Goal: Task Accomplishment & Management: Use online tool/utility

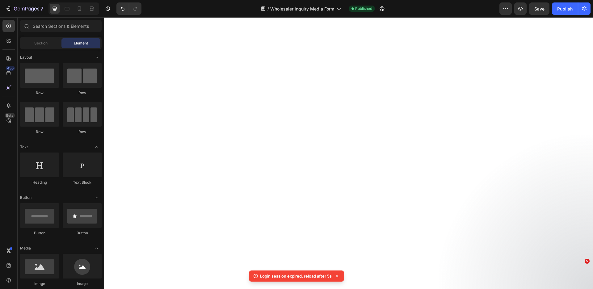
select select "Please Select"
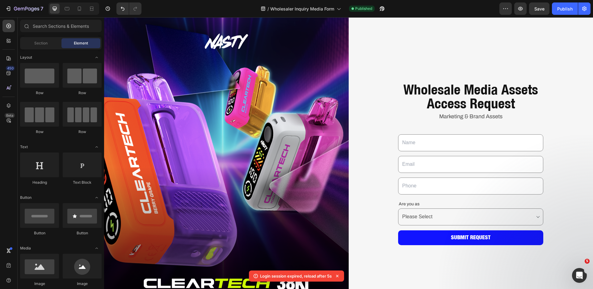
scroll to position [15, 0]
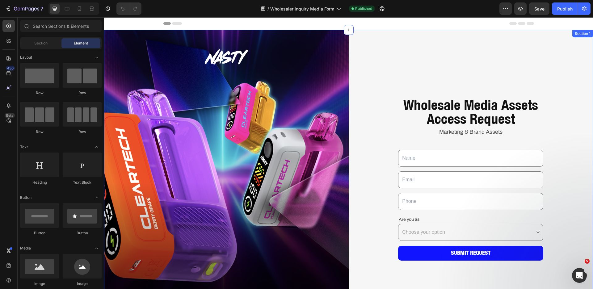
click at [467, 59] on div "Wholesale Media Assets Access Request Heading Marketing & Brand Assets Text Blo…" at bounding box center [471, 182] width 245 height 305
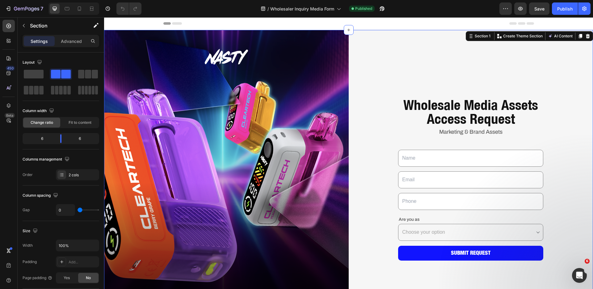
click at [463, 80] on div "Wholesale Media Assets Access Request Heading Marketing & Brand Assets Text Blo…" at bounding box center [471, 182] width 245 height 305
click at [467, 86] on div "Wholesale Media Assets Access Request Heading Marketing & Brand Assets Text Blo…" at bounding box center [471, 182] width 245 height 305
click at [415, 101] on h1 "Wholesale Media Assets Access Request" at bounding box center [470, 111] width 145 height 29
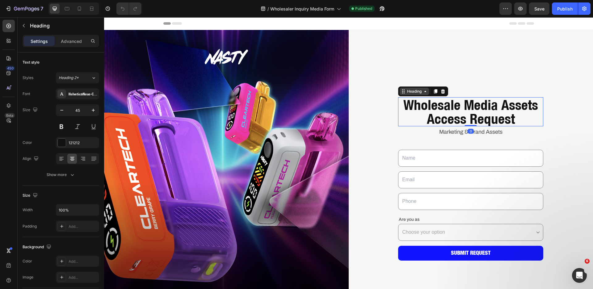
click at [408, 92] on div "Heading" at bounding box center [414, 92] width 17 height 6
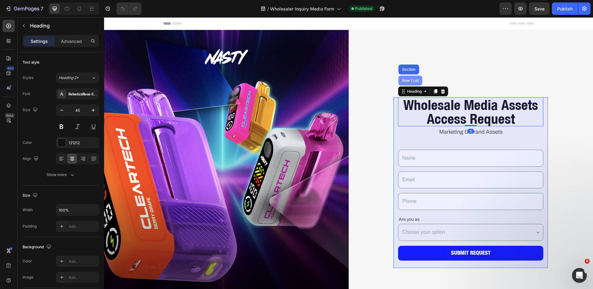
click at [409, 83] on div "Row 1 col" at bounding box center [410, 81] width 24 height 10
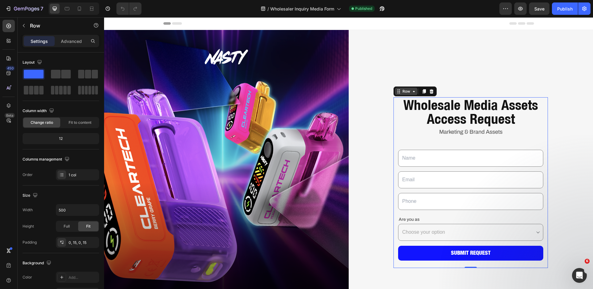
click at [411, 89] on icon at bounding box center [413, 91] width 5 height 5
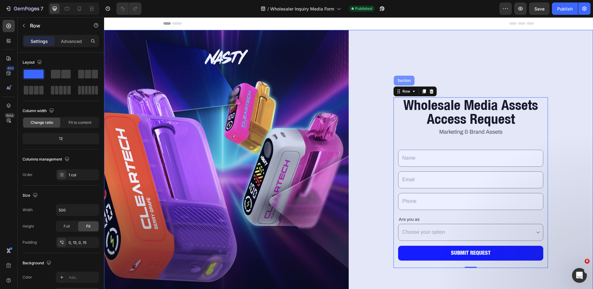
click at [406, 81] on div "Section" at bounding box center [404, 81] width 16 height 4
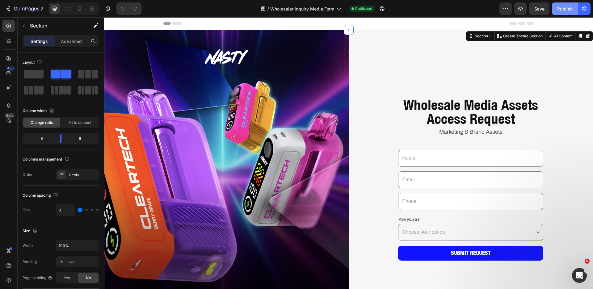
click at [556, 12] on button "Publish" at bounding box center [565, 8] width 26 height 12
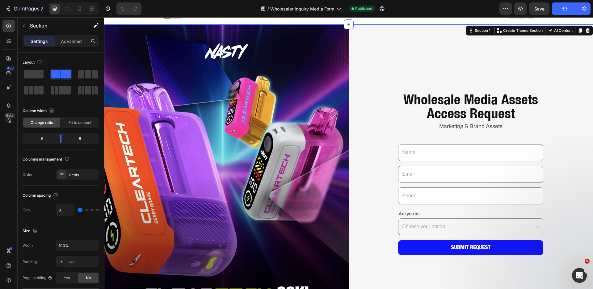
scroll to position [11, 0]
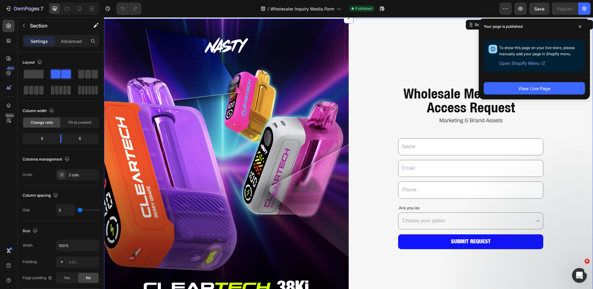
click at [412, 207] on p "Are you as" at bounding box center [471, 208] width 144 height 8
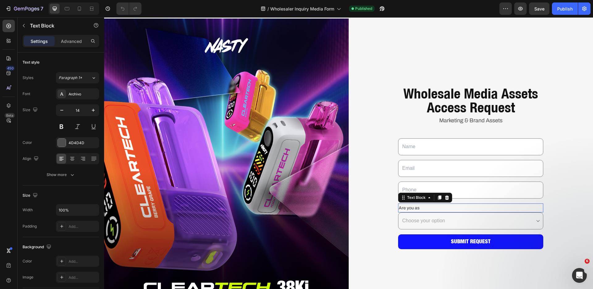
click at [412, 207] on p "Are you as" at bounding box center [471, 208] width 144 height 8
click at [510, 217] on select "Choose your option Please Select Distributor Wholesaler Retailer" at bounding box center [470, 221] width 145 height 17
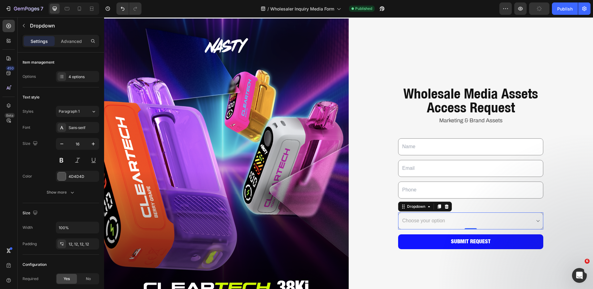
select select "Please Select"
click at [398, 213] on select "Choose your option Please Select Distributor Wholesaler Retailer" at bounding box center [470, 221] width 145 height 17
click at [64, 79] on icon at bounding box center [61, 76] width 5 height 5
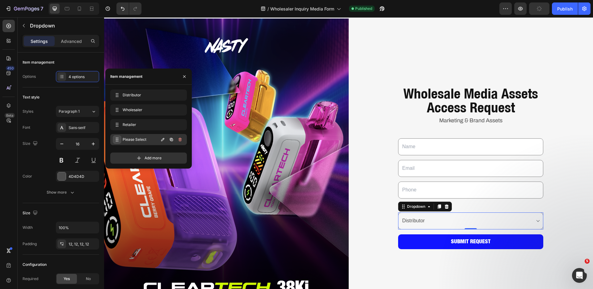
drag, startPoint x: 115, startPoint y: 93, endPoint x: 116, endPoint y: 143, distance: 49.8
click at [163, 138] on icon "button" at bounding box center [162, 139] width 3 height 3
type input "Other"
click at [179, 138] on icon "button" at bounding box center [180, 139] width 5 height 5
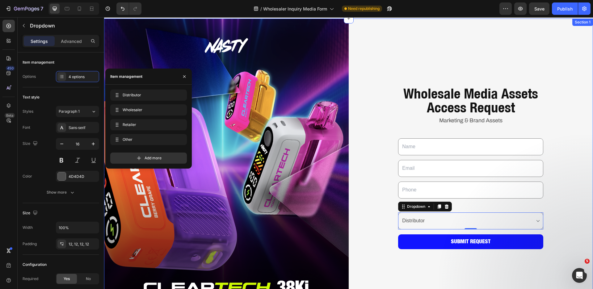
click at [379, 203] on div "Wholesale Media Assets Access Request Heading Marketing & Brand Assets Text Blo…" at bounding box center [471, 171] width 245 height 305
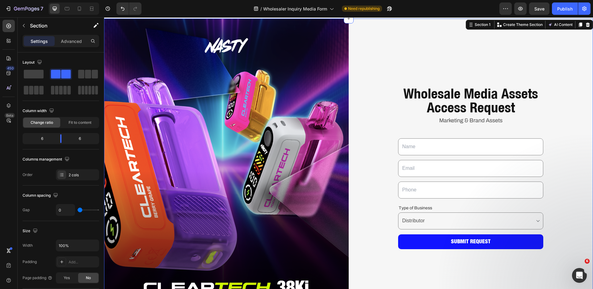
click at [416, 217] on select "Choose your option Distributor Wholesaler Retailer Other" at bounding box center [470, 221] width 145 height 17
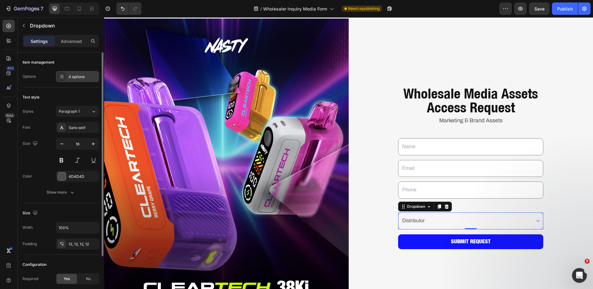
click at [63, 78] on icon at bounding box center [61, 76] width 5 height 5
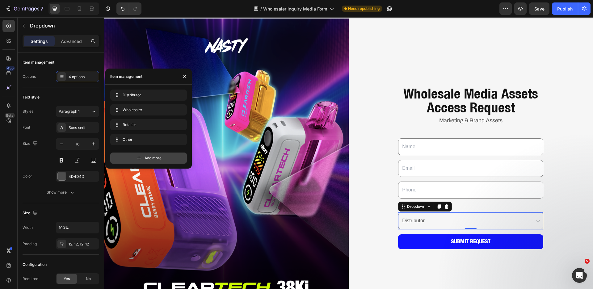
click at [166, 154] on div "Add more" at bounding box center [148, 158] width 77 height 11
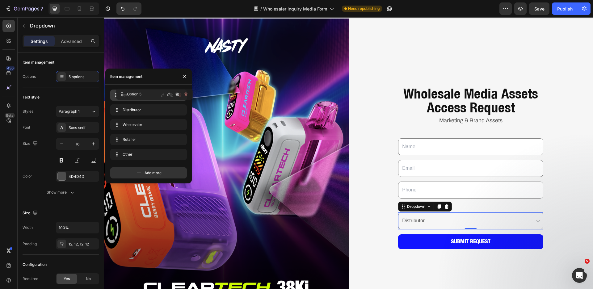
drag, startPoint x: 117, startPoint y: 153, endPoint x: 122, endPoint y: 93, distance: 60.5
click at [126, 95] on span "Option 5" at bounding box center [140, 95] width 35 height 6
click at [165, 95] on icon "button" at bounding box center [162, 95] width 5 height 5
type input "S"
type input "Please Select"
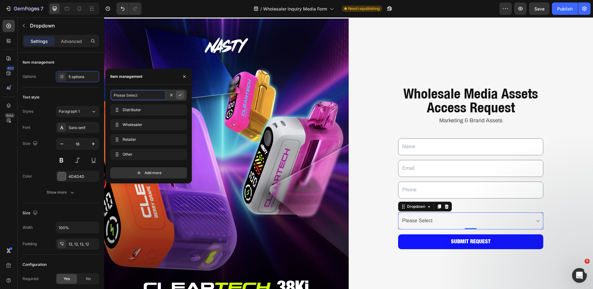
click at [182, 96] on icon "button" at bounding box center [180, 95] width 5 height 5
click at [458, 207] on p "Type of Business" at bounding box center [471, 208] width 144 height 8
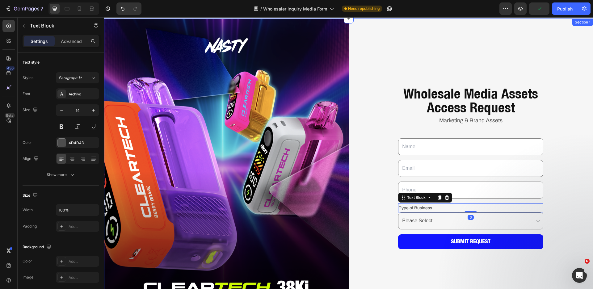
click at [556, 194] on div "Wholesale Media Assets Access Request Heading Marketing & Brand Assets Text Blo…" at bounding box center [471, 171] width 245 height 305
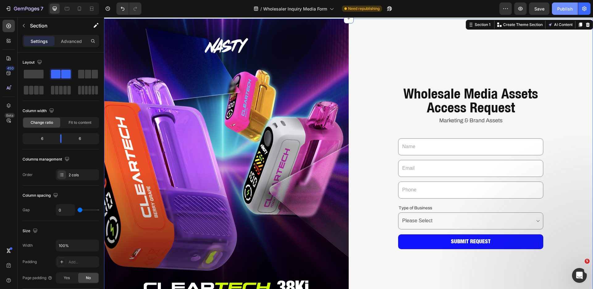
click at [569, 7] on div "Publish" at bounding box center [564, 9] width 15 height 6
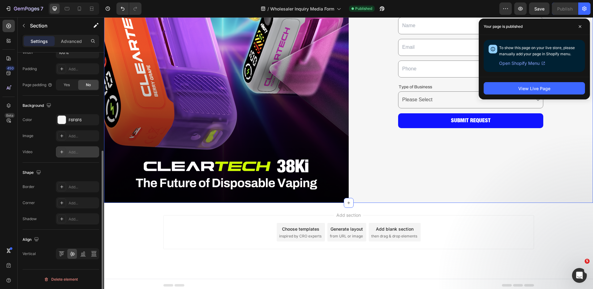
scroll to position [0, 0]
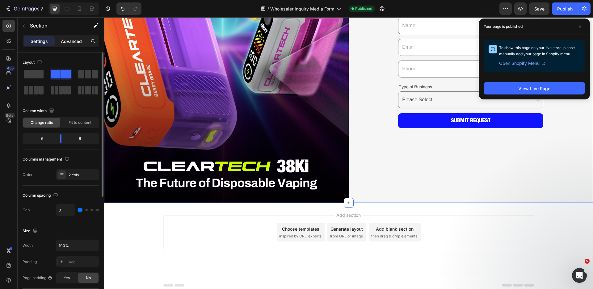
click at [74, 38] on p "Advanced" at bounding box center [71, 41] width 21 height 6
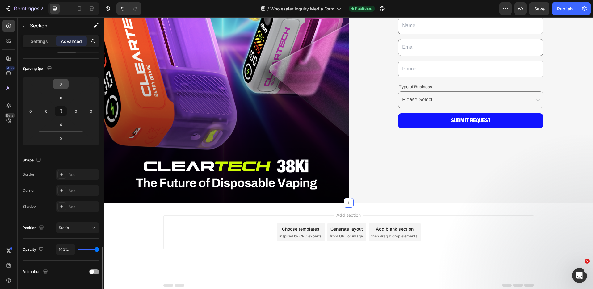
scroll to position [158, 0]
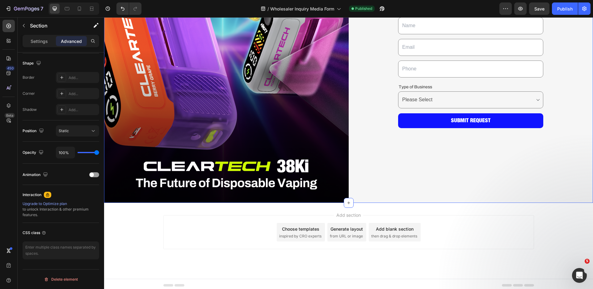
click at [445, 136] on div "Wholesale Media Assets Access Request Heading Marketing & Brand Assets Text Blo…" at bounding box center [471, 49] width 245 height 305
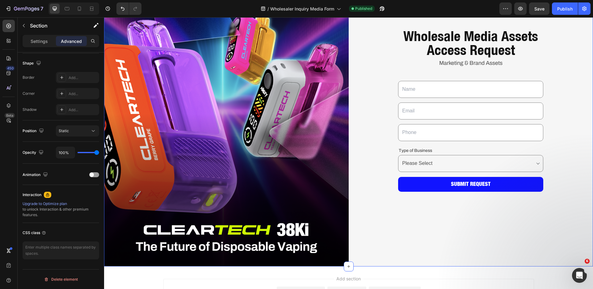
scroll to position [0, 0]
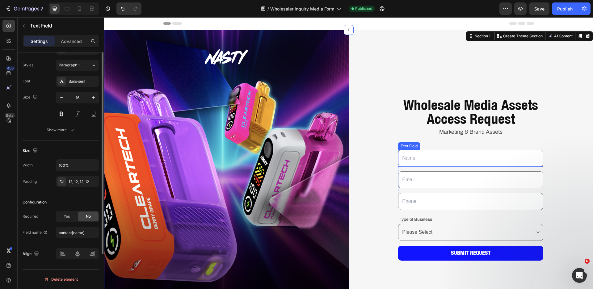
click at [443, 151] on input "text" at bounding box center [470, 158] width 145 height 17
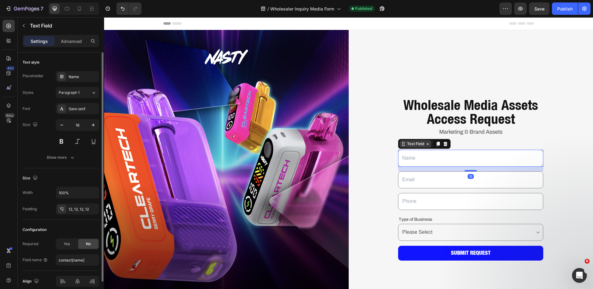
click at [415, 141] on div "Text Field" at bounding box center [415, 144] width 19 height 6
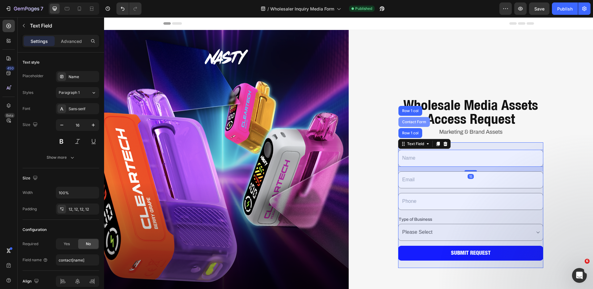
click at [412, 117] on div "Contact Form" at bounding box center [414, 122] width 32 height 10
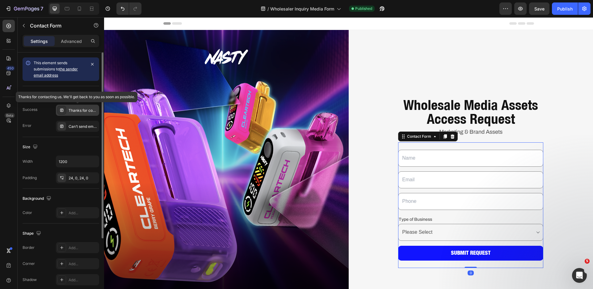
click at [74, 108] on div "Thanks for contacting us. We'll get back to you as soon as possible." at bounding box center [83, 111] width 29 height 6
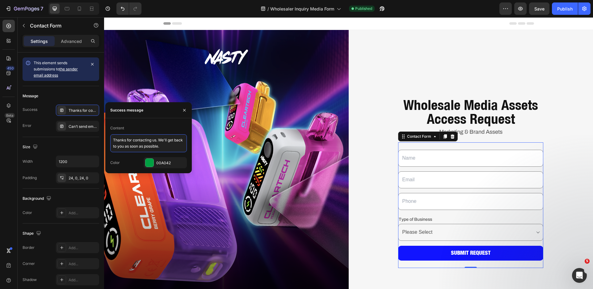
click at [162, 146] on textarea "Thanks for contacting us. We'll get back to you as soon as possible." at bounding box center [148, 143] width 77 height 18
paste textarea "Based on that, you don't need a "request" form at all. The process should be in…"
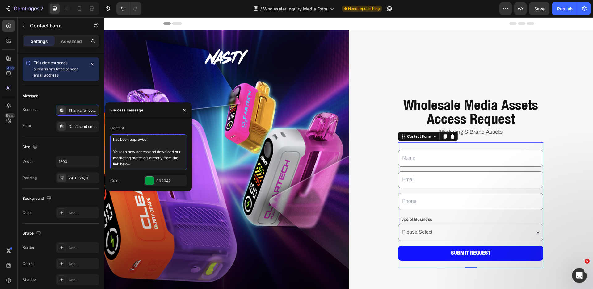
scroll to position [62, 0]
drag, startPoint x: 143, startPoint y: 165, endPoint x: 110, endPoint y: 149, distance: 36.6
click at [109, 149] on div "Content Based on that, you don't need a "request" form at all. The process shou…" at bounding box center [148, 154] width 86 height 63
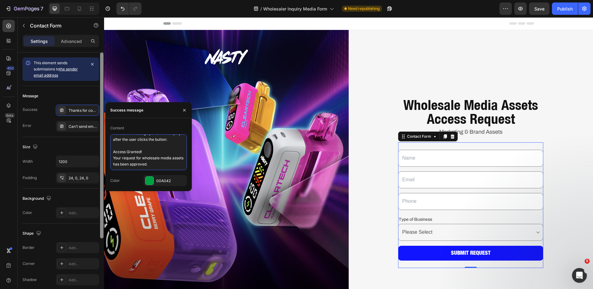
drag, startPoint x: 127, startPoint y: 144, endPoint x: 100, endPoint y: 119, distance: 36.3
click at [100, 119] on div "450 Beta Sections(18) Elements(83) Section Element Hero Section Product Detail …" at bounding box center [52, 153] width 104 height 272
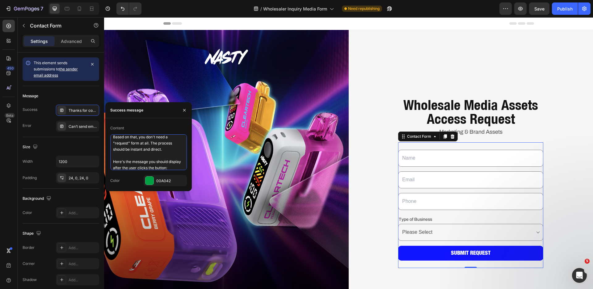
scroll to position [22, 0]
click at [133, 158] on textarea "Based on that, you don't need a "request" form at all. The process should be in…" at bounding box center [148, 152] width 77 height 36
drag, startPoint x: 129, startPoint y: 162, endPoint x: 118, endPoint y: 128, distance: 36.0
click at [118, 128] on div "Content Based on that, you don't need a "request" form at all. The process shou…" at bounding box center [148, 146] width 77 height 47
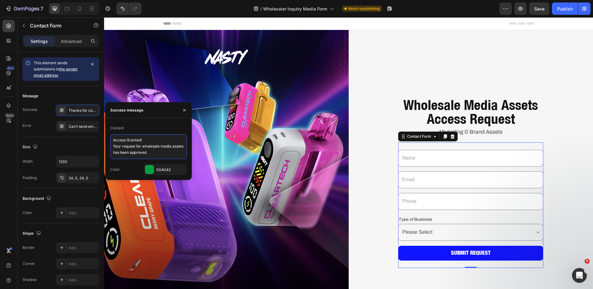
click at [113, 147] on textarea "Access Granted! Your request for wholesale media assets has been approved." at bounding box center [148, 146] width 77 height 25
drag, startPoint x: 145, startPoint y: 139, endPoint x: 105, endPoint y: 139, distance: 40.2
click at [105, 139] on div "Content Access Granted! Your request for wholesale media assets has been approv…" at bounding box center [148, 146] width 86 height 46
click at [115, 147] on textarea "Access Granted! Your request for wholesale media assets has been approved." at bounding box center [148, 143] width 77 height 19
type textarea "Access Granted! Your request for wholesale media assets has been approved."
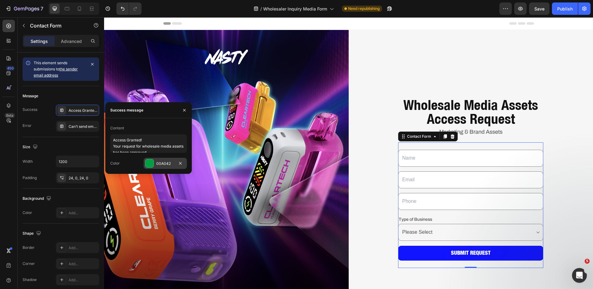
click at [154, 160] on div "00A042" at bounding box center [165, 163] width 43 height 11
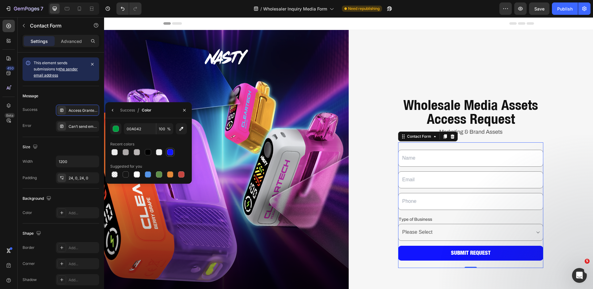
click at [169, 154] on div at bounding box center [170, 152] width 6 height 6
type input "1114FF"
click at [430, 97] on h1 "Wholesale Media Assets Access Request" at bounding box center [470, 111] width 145 height 29
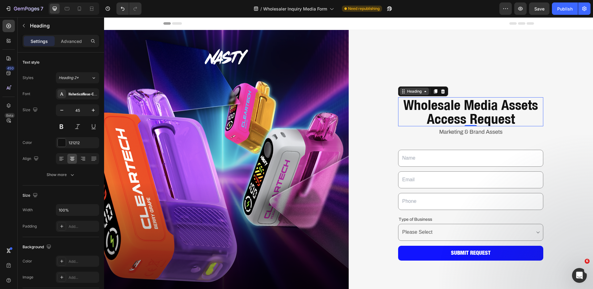
click at [414, 89] on div "Heading" at bounding box center [414, 92] width 17 height 6
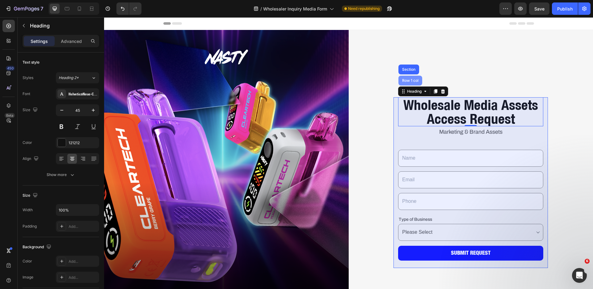
click at [411, 80] on div "Row 1 col" at bounding box center [410, 81] width 19 height 4
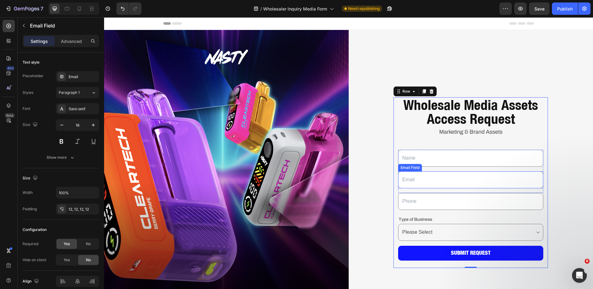
click at [409, 178] on input "email" at bounding box center [470, 179] width 145 height 17
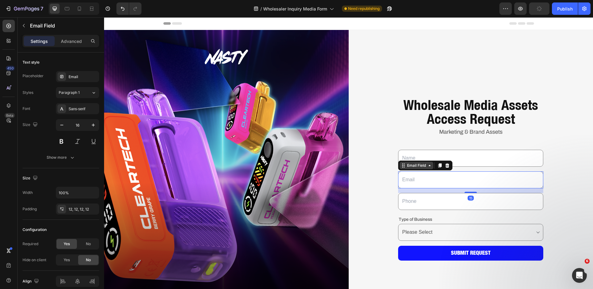
click at [407, 165] on div "Email Field" at bounding box center [416, 166] width 21 height 6
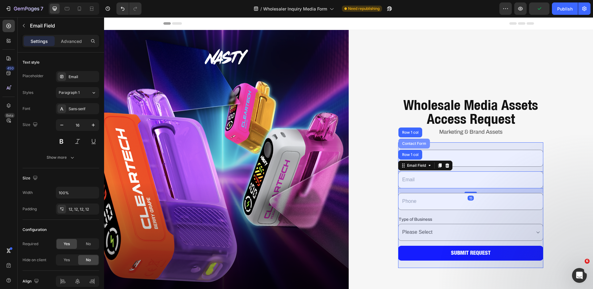
click at [413, 142] on div "Contact Form" at bounding box center [414, 144] width 27 height 4
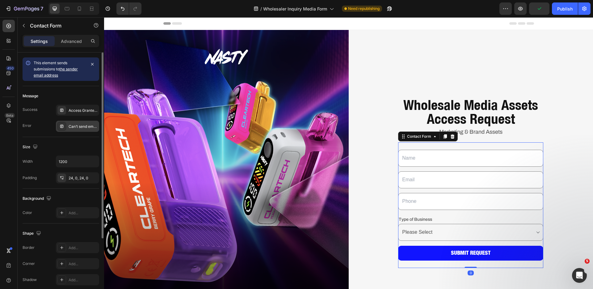
click at [82, 127] on div "Can’t send email. Please try again later." at bounding box center [83, 127] width 29 height 6
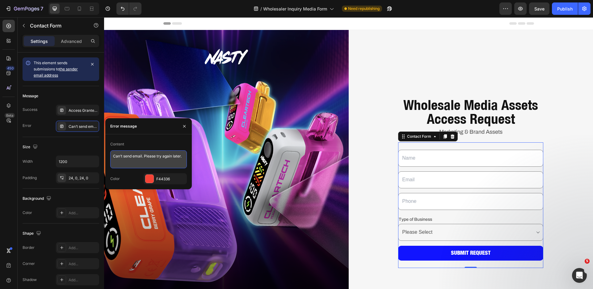
click at [138, 160] on textarea "Can’t send email. Please try again later." at bounding box center [148, 159] width 77 height 18
paste textarea "Whoops! Something Went Wrong. There was an issue processing your request. Pleas…"
type textarea "Whoops! Something Went Wrong. There was an issue processing your request. Pleas…"
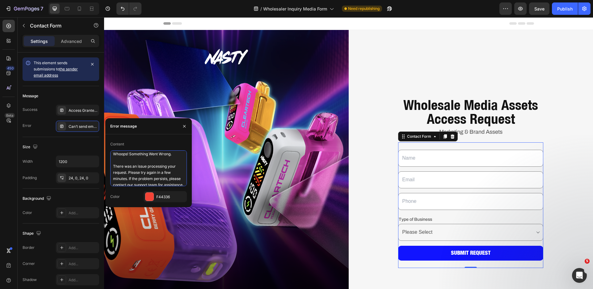
scroll to position [13, 0]
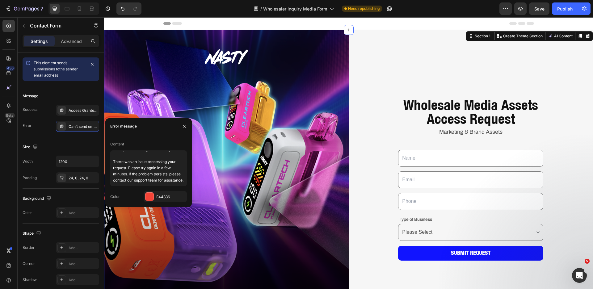
click at [381, 148] on div "Wholesale Media Assets Access Request Heading Marketing & Brand Assets Text Blo…" at bounding box center [471, 182] width 245 height 305
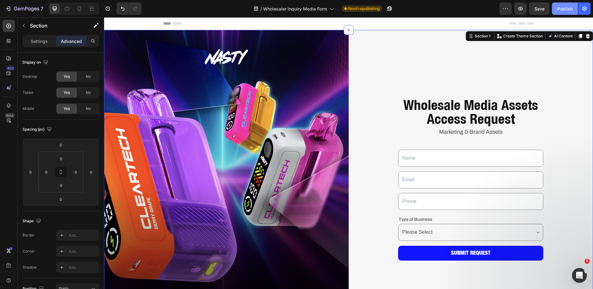
click at [567, 11] on div "Publish" at bounding box center [564, 9] width 15 height 6
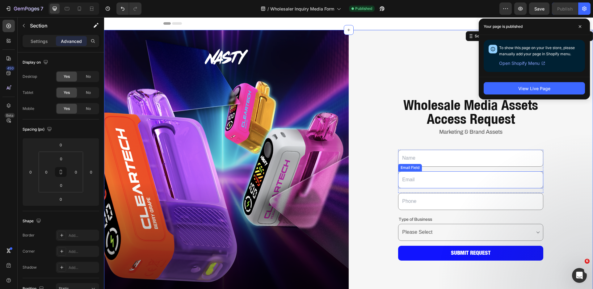
click at [417, 166] on div "Email Field" at bounding box center [410, 167] width 24 height 7
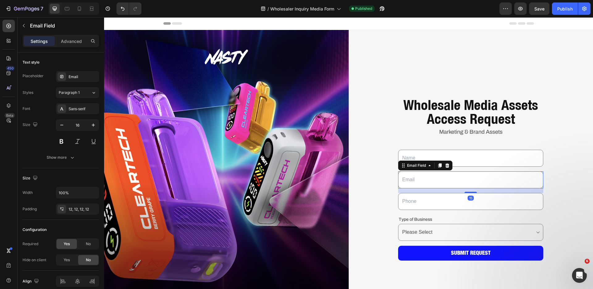
click at [413, 175] on input "email" at bounding box center [470, 179] width 145 height 17
click at [412, 167] on div "Email Field" at bounding box center [417, 165] width 34 height 7
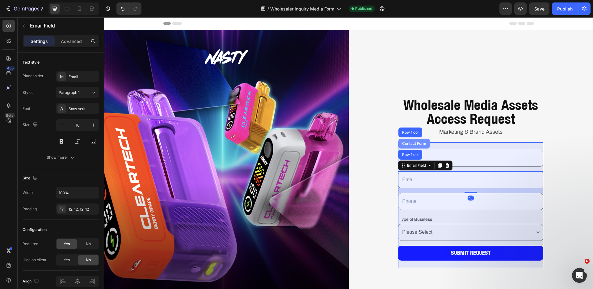
click at [414, 139] on div "Contact Form" at bounding box center [414, 144] width 32 height 10
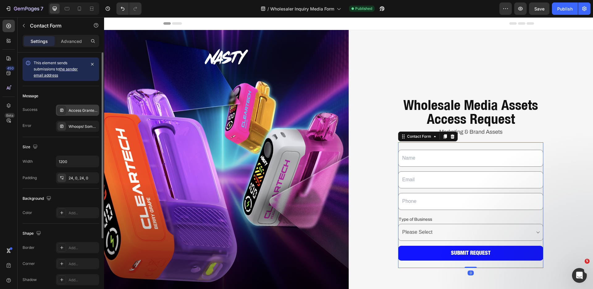
click at [74, 114] on div "Access Granted! Your request for wholesale media assets has been approved." at bounding box center [77, 110] width 43 height 11
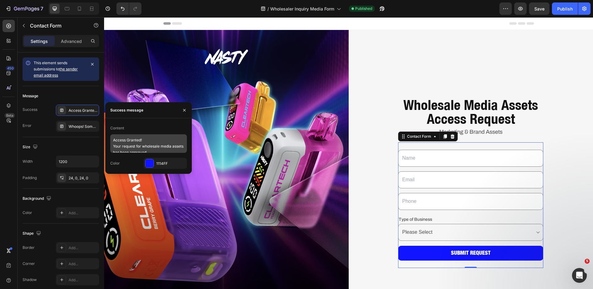
scroll to position [6, 0]
click at [153, 164] on div at bounding box center [149, 163] width 8 height 8
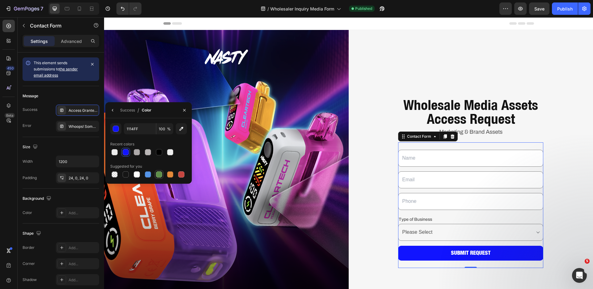
click at [157, 174] on div at bounding box center [159, 174] width 6 height 6
type input "5E8E49"
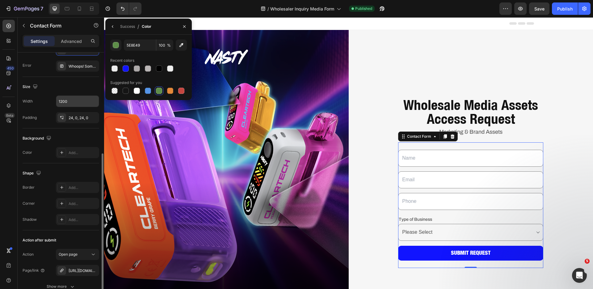
scroll to position [93, 0]
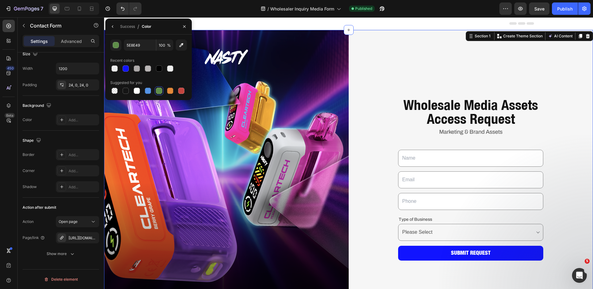
click at [393, 70] on div "Wholesale Media Assets Access Request Heading Marketing & Brand Assets Text Blo…" at bounding box center [471, 182] width 245 height 305
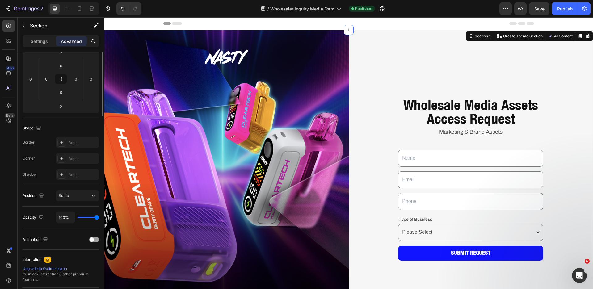
scroll to position [0, 0]
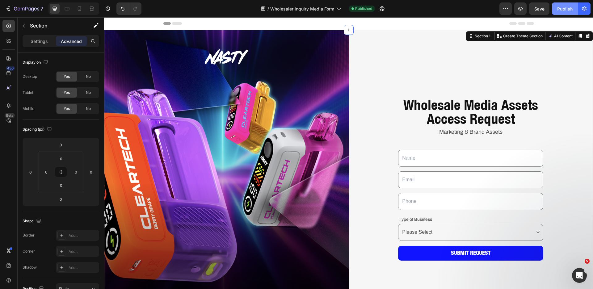
click at [558, 6] on div "Publish" at bounding box center [564, 9] width 15 height 6
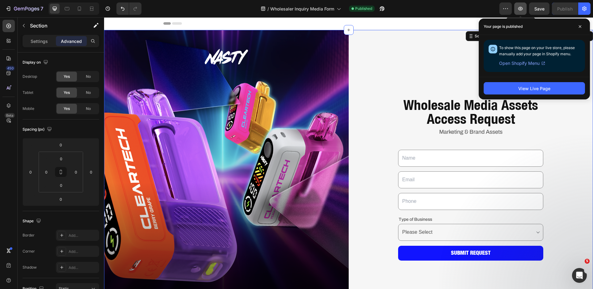
click at [517, 11] on button "button" at bounding box center [520, 8] width 12 height 12
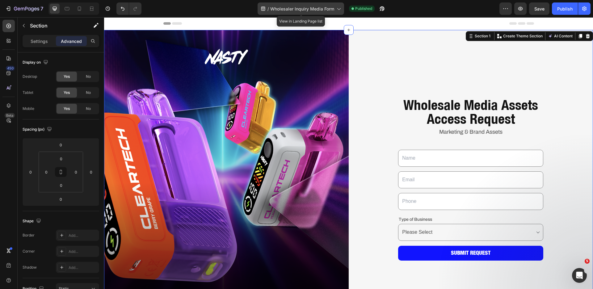
click at [344, 10] on div "/ Wholesaler Inquiry Media Form" at bounding box center [301, 8] width 86 height 12
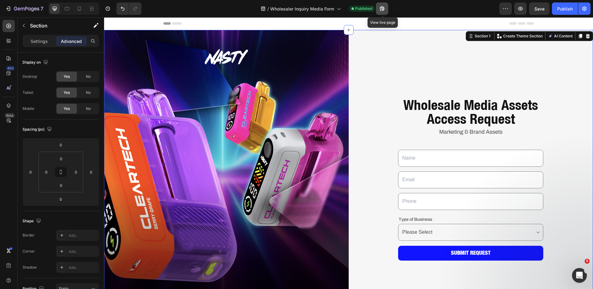
click at [382, 9] on icon "button" at bounding box center [382, 9] width 6 height 6
click at [67, 10] on icon at bounding box center [67, 8] width 5 height 3
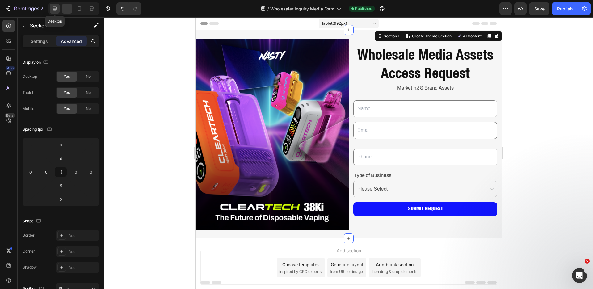
click at [55, 10] on icon at bounding box center [55, 9] width 4 height 4
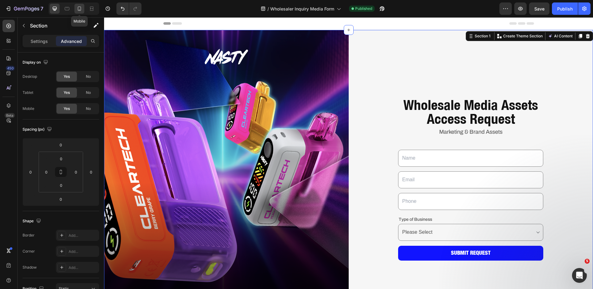
click at [81, 7] on icon at bounding box center [79, 9] width 6 height 6
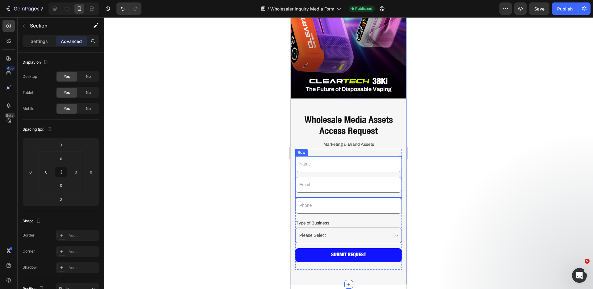
scroll to position [86, 0]
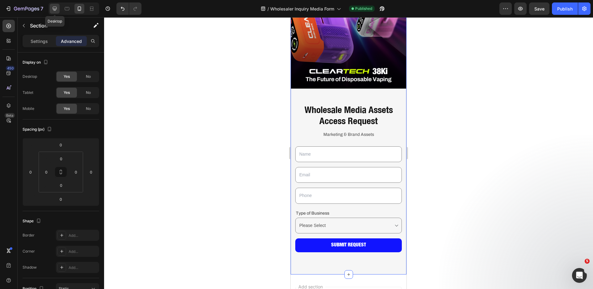
click at [53, 7] on icon at bounding box center [55, 9] width 6 height 6
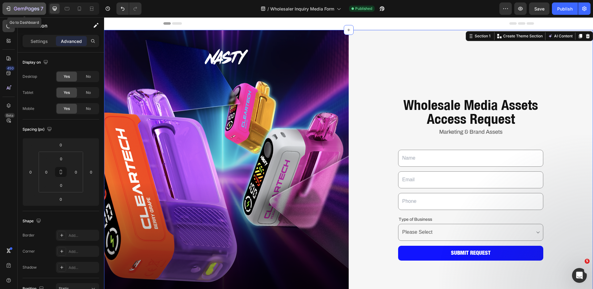
click at [11, 7] on icon "button" at bounding box center [8, 9] width 6 height 6
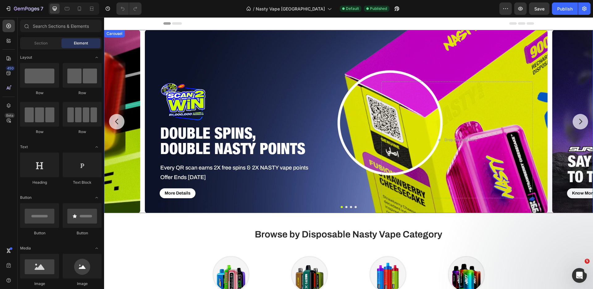
click at [118, 125] on icon "Carousel Back Arrow" at bounding box center [117, 122] width 8 height 8
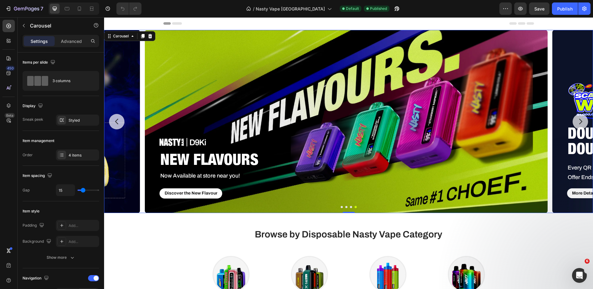
click at [116, 122] on icon "Carousel Back Arrow" at bounding box center [116, 122] width 3 height 6
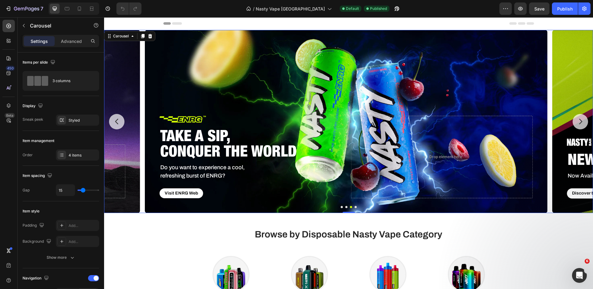
click at [116, 122] on icon "Carousel Back Arrow" at bounding box center [116, 122] width 3 height 6
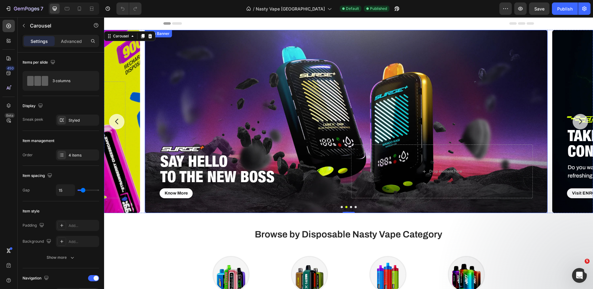
click at [261, 115] on div "Background Image" at bounding box center [346, 121] width 403 height 183
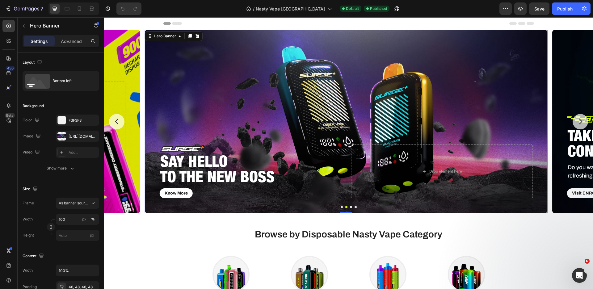
click at [322, 104] on div "Background Image" at bounding box center [346, 121] width 403 height 183
click at [62, 135] on div at bounding box center [61, 136] width 9 height 9
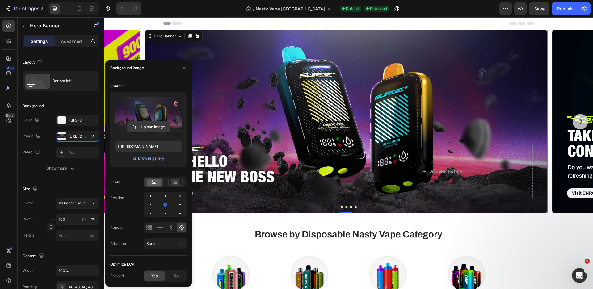
click at [148, 128] on input "file" at bounding box center [148, 127] width 43 height 11
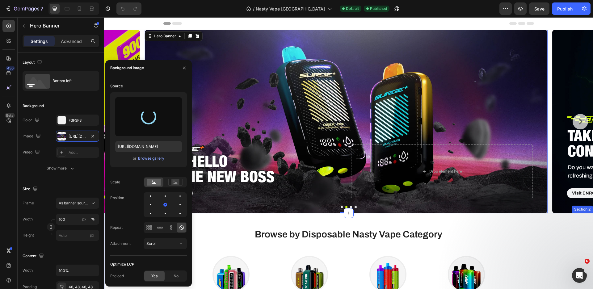
type input "[URL][DOMAIN_NAME]"
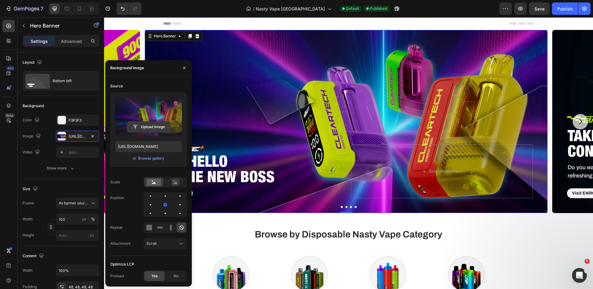
click at [157, 128] on input "file" at bounding box center [148, 127] width 43 height 11
click at [162, 206] on div at bounding box center [165, 204] width 7 height 7
click at [180, 205] on div at bounding box center [179, 204] width 1 height 1
click at [165, 214] on div at bounding box center [165, 213] width 1 height 1
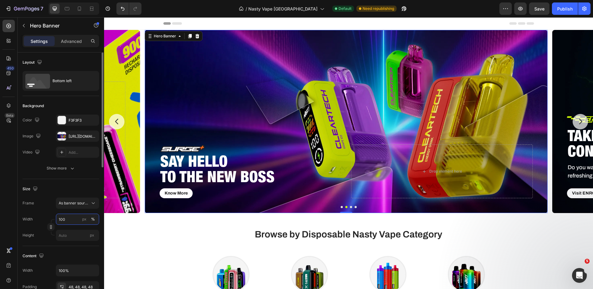
click at [72, 222] on input "100" at bounding box center [77, 219] width 43 height 11
drag, startPoint x: 22, startPoint y: 238, endPoint x: 49, endPoint y: 230, distance: 28.3
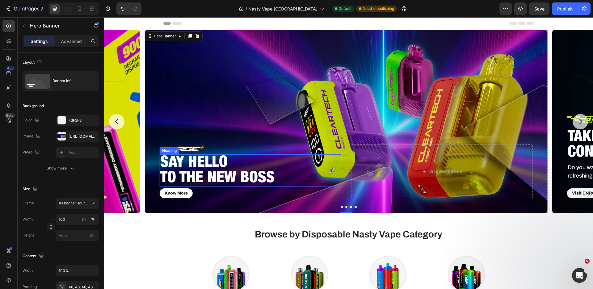
click at [246, 164] on h2 "Say hello to the new boss" at bounding box center [251, 170] width 182 height 32
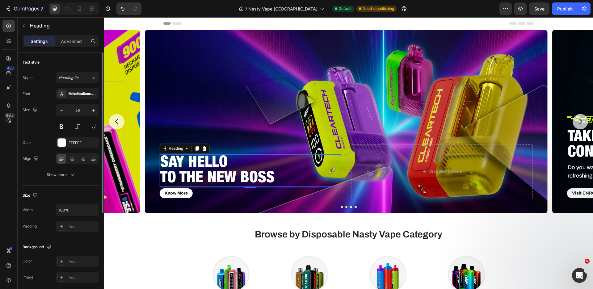
click at [208, 175] on h2 "Say hello to the new boss" at bounding box center [251, 170] width 182 height 32
click at [208, 175] on p "Say hello to the new boss" at bounding box center [250, 170] width 180 height 31
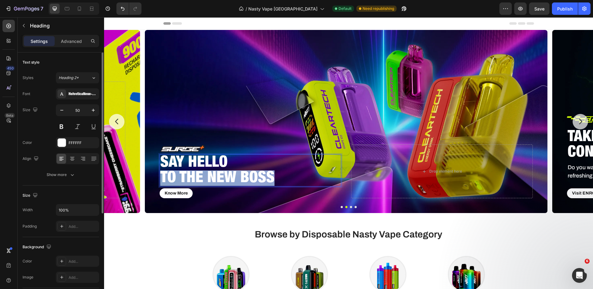
click at [208, 175] on p "Say hello to the new boss" at bounding box center [250, 170] width 180 height 31
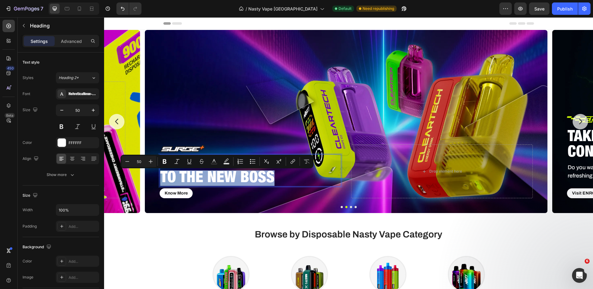
click at [208, 175] on p "Say hello to the new boss" at bounding box center [250, 170] width 180 height 31
click at [218, 180] on p "Say hello to the new boss" at bounding box center [250, 170] width 180 height 31
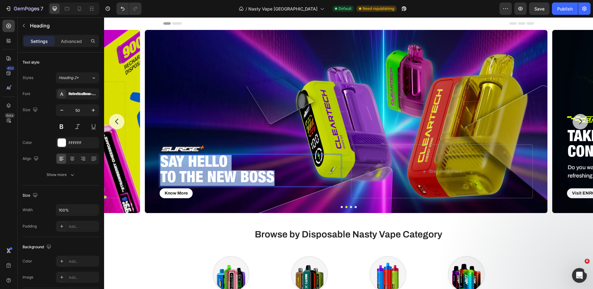
drag, startPoint x: 281, startPoint y: 177, endPoint x: 161, endPoint y: 160, distance: 122.0
click at [161, 160] on p "Say hello to the new boss" at bounding box center [250, 170] width 180 height 31
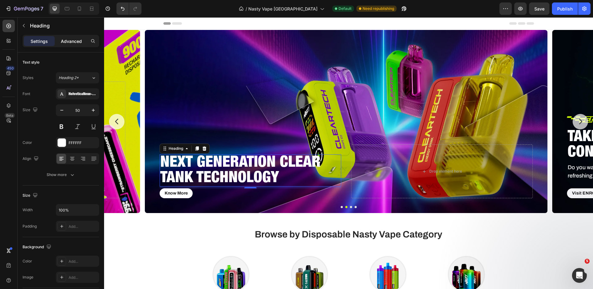
click at [71, 41] on p "Advanced" at bounding box center [71, 41] width 21 height 6
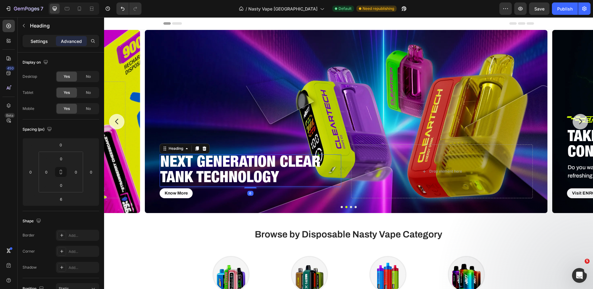
click at [37, 42] on p "Settings" at bounding box center [39, 41] width 17 height 6
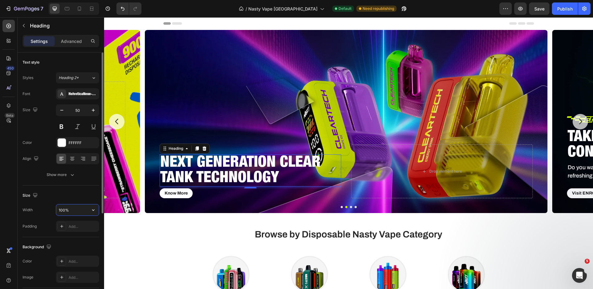
click at [79, 211] on input "100%" at bounding box center [77, 209] width 43 height 11
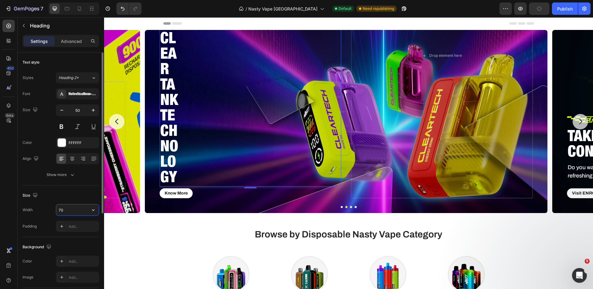
click at [85, 212] on input "70" at bounding box center [77, 209] width 43 height 11
click at [95, 211] on icon "button" at bounding box center [93, 210] width 6 height 6
click at [87, 249] on span "1200px" at bounding box center [87, 249] width 13 height 6
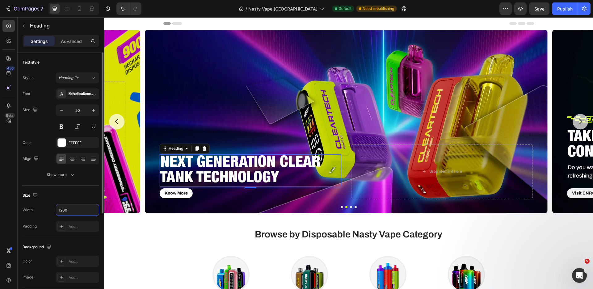
drag, startPoint x: 68, startPoint y: 211, endPoint x: 49, endPoint y: 211, distance: 19.2
click at [49, 211] on div "Width 1200" at bounding box center [61, 210] width 77 height 12
drag, startPoint x: 70, startPoint y: 210, endPoint x: 55, endPoint y: 212, distance: 14.6
click at [55, 212] on div "Width 1000" at bounding box center [61, 210] width 77 height 12
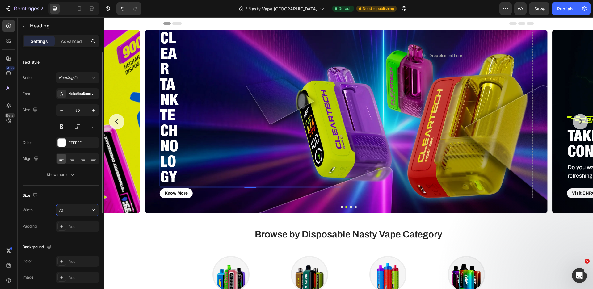
type input "7"
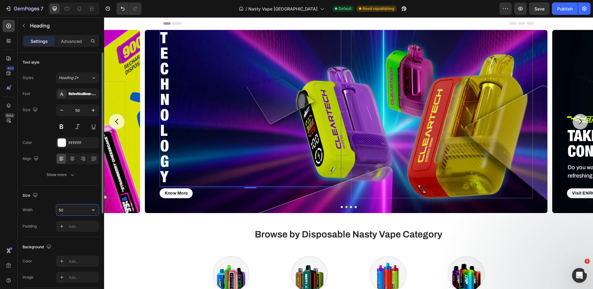
type input "5"
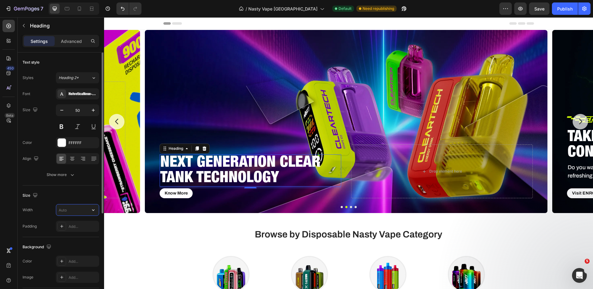
click at [82, 208] on input "text" at bounding box center [77, 209] width 43 height 11
click at [92, 210] on icon "button" at bounding box center [93, 210] width 6 height 6
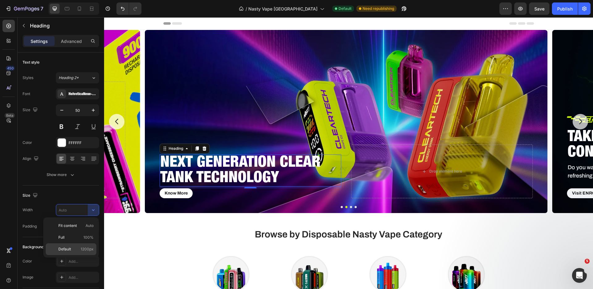
click at [94, 252] on div "Default 1200px" at bounding box center [71, 249] width 51 height 12
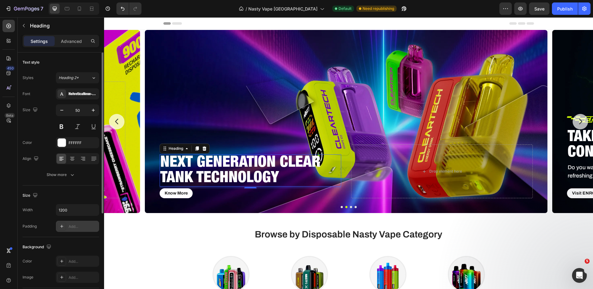
click at [71, 228] on div "Add..." at bounding box center [83, 227] width 29 height 6
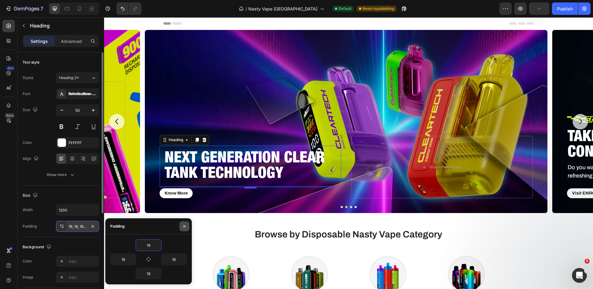
click at [183, 225] on icon "button" at bounding box center [184, 226] width 5 height 5
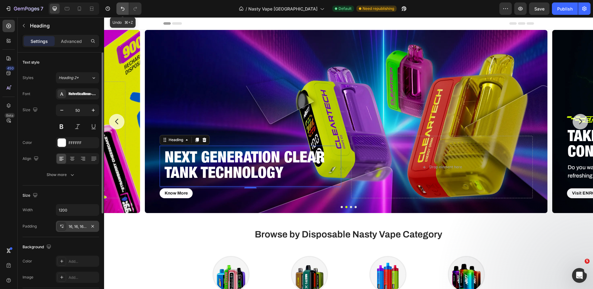
click at [123, 7] on icon "Undo/Redo" at bounding box center [123, 9] width 4 height 4
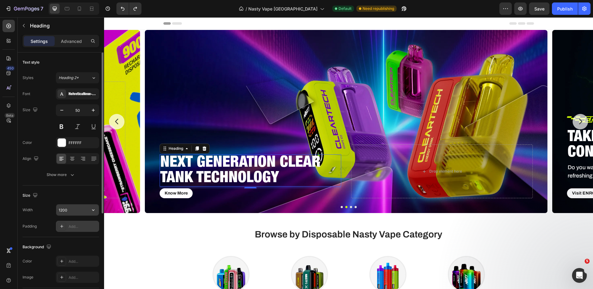
click at [69, 215] on input "1200" at bounding box center [77, 209] width 43 height 11
type input "9"
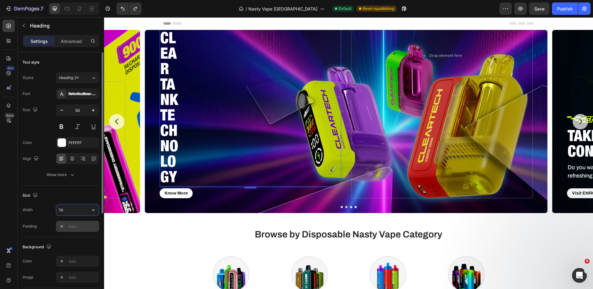
type input "7"
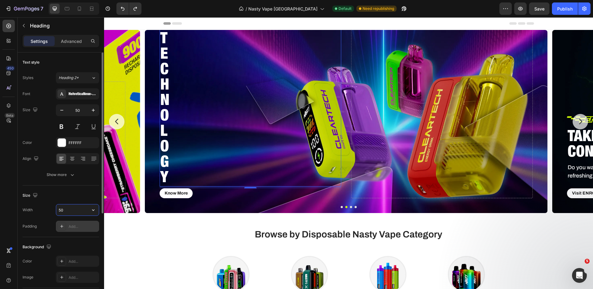
type input "5"
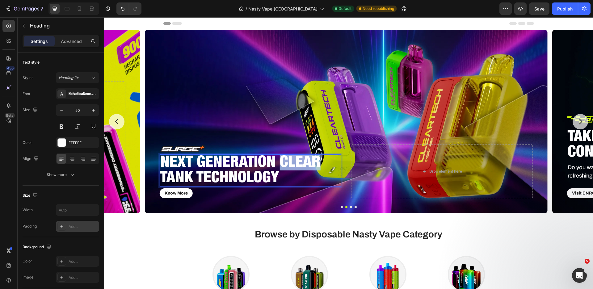
click at [280, 162] on p "NEXT GENERATION CLEAR TANK TECHNOLOGY" at bounding box center [250, 170] width 180 height 31
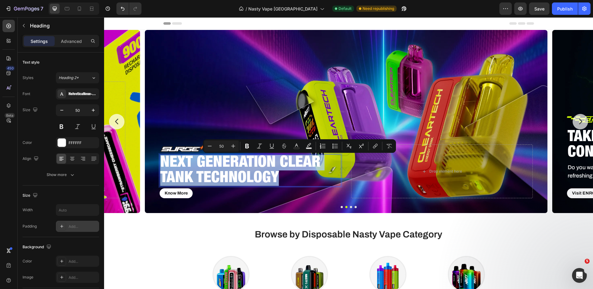
click at [280, 162] on p "NEXT GENERATION CLEAR TANK TECHNOLOGY" at bounding box center [250, 170] width 180 height 31
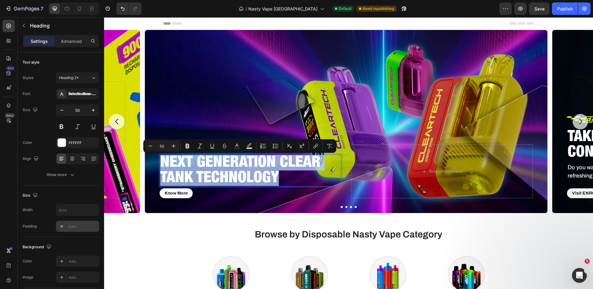
click at [280, 163] on p "NEXT GENERATION CLEAR TANK TECHNOLOGY" at bounding box center [250, 170] width 180 height 31
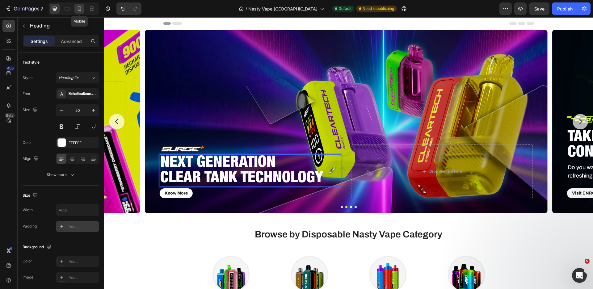
click at [77, 8] on icon at bounding box center [79, 9] width 6 height 6
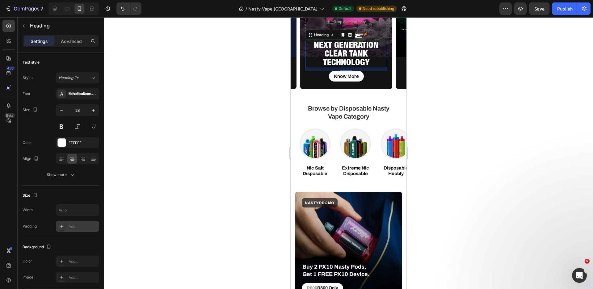
scroll to position [97, 0]
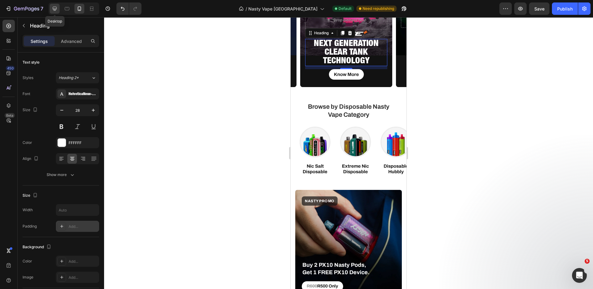
click at [54, 9] on icon at bounding box center [55, 9] width 4 height 4
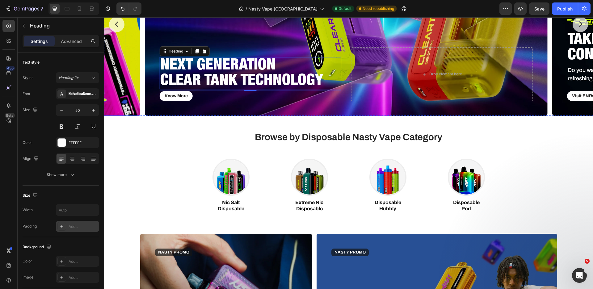
scroll to position [116, 0]
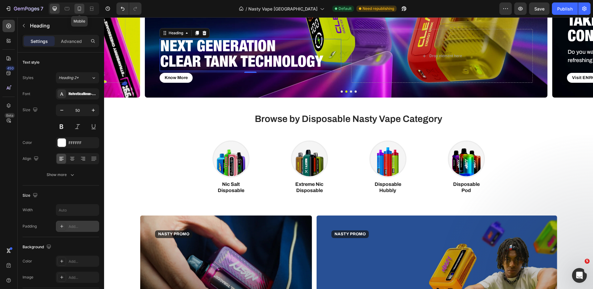
click at [79, 8] on icon at bounding box center [79, 9] width 6 height 6
type input "28"
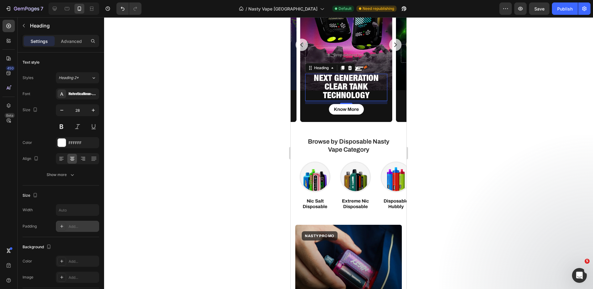
scroll to position [62, 0]
click at [322, 89] on p "NEXT GENERATION CLEAR TANK TECHNOLOGY" at bounding box center [346, 88] width 81 height 26
click at [158, 98] on div at bounding box center [348, 153] width 489 height 272
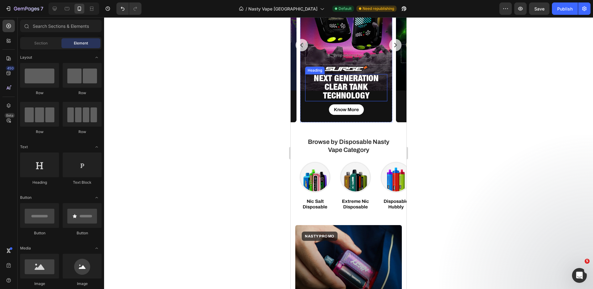
click at [361, 87] on p "NEXT GENERATION CLEAR TANK TECHNOLOGY" at bounding box center [346, 88] width 81 height 26
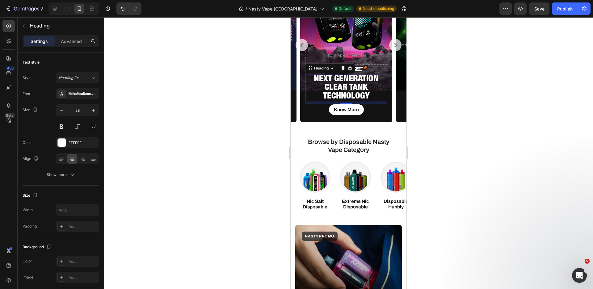
click at [429, 91] on div at bounding box center [348, 153] width 489 height 272
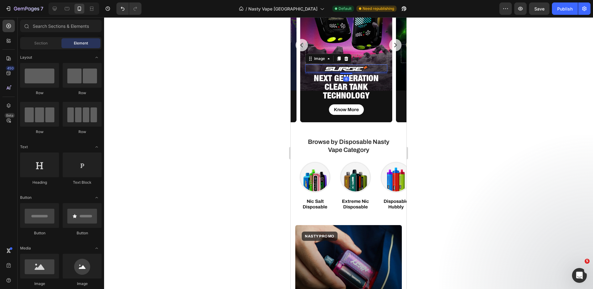
click at [358, 68] on img at bounding box center [346, 69] width 46 height 8
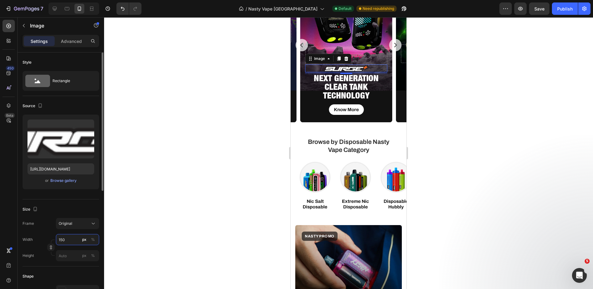
click at [73, 239] on input "150" at bounding box center [77, 239] width 43 height 11
type input "100"
click at [467, 120] on div at bounding box center [348, 153] width 489 height 272
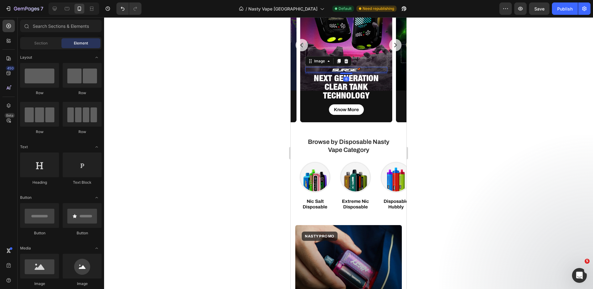
click at [365, 69] on div at bounding box center [346, 69] width 82 height 5
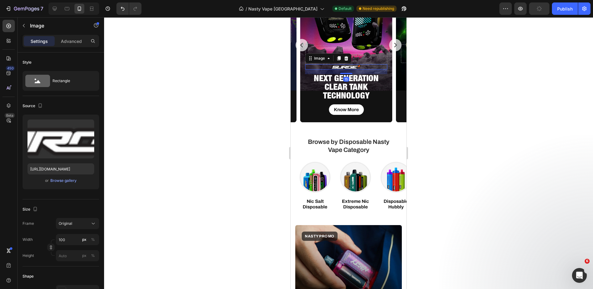
drag, startPoint x: 347, startPoint y: 73, endPoint x: 350, endPoint y: 76, distance: 3.9
click at [350, 76] on div "Image 15 NEXT GENERATION CLEAR TANK TECHNOLOGY Heading Know More Button" at bounding box center [346, 89] width 82 height 51
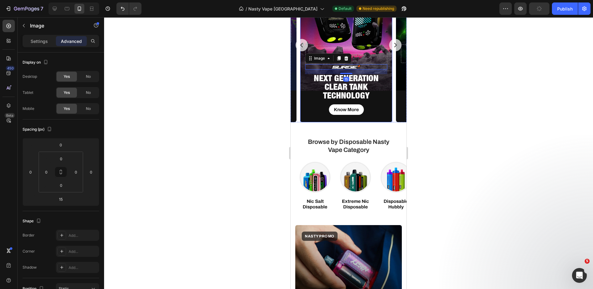
click at [467, 97] on div at bounding box center [348, 153] width 489 height 272
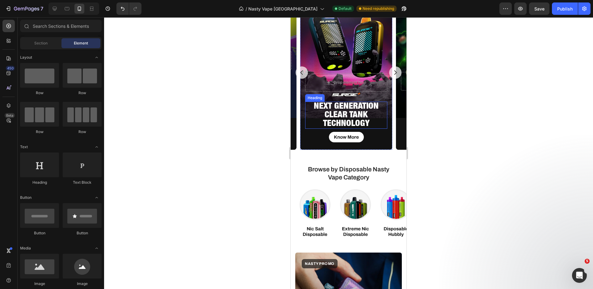
scroll to position [34, 0]
click at [55, 7] on icon at bounding box center [55, 9] width 4 height 4
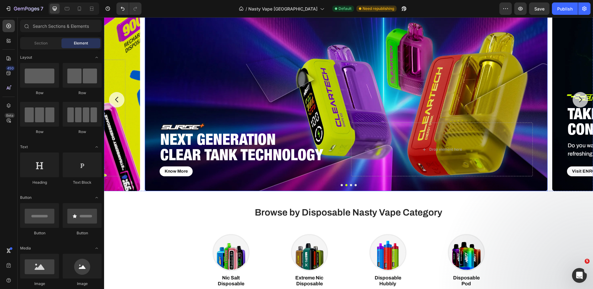
scroll to position [16, 0]
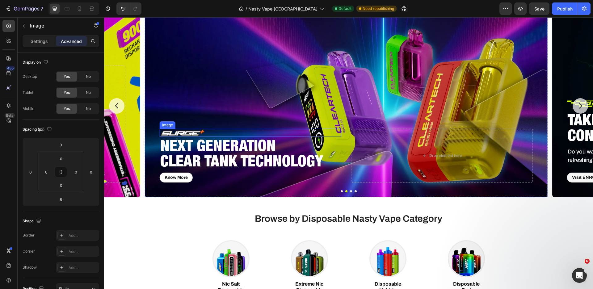
click at [190, 133] on img at bounding box center [183, 133] width 46 height 8
click at [31, 40] on p "Settings" at bounding box center [39, 41] width 17 height 6
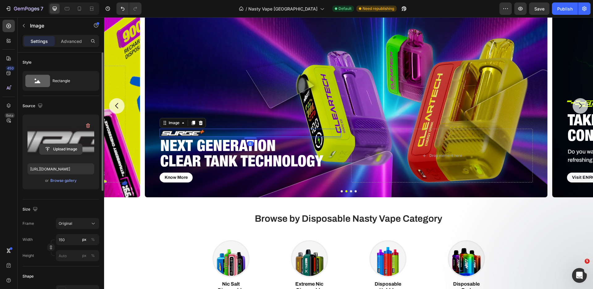
click at [72, 145] on input "file" at bounding box center [61, 149] width 43 height 11
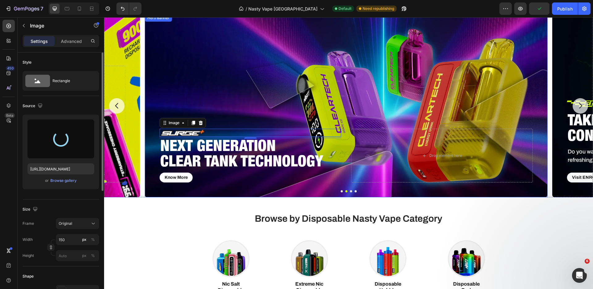
type input "[URL][DOMAIN_NAME]"
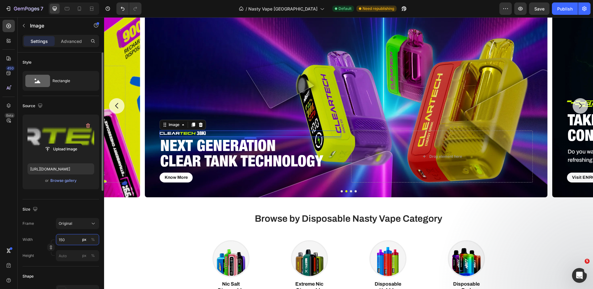
click at [73, 239] on input "150" at bounding box center [77, 239] width 43 height 11
type input "3"
type input "4"
type input "3"
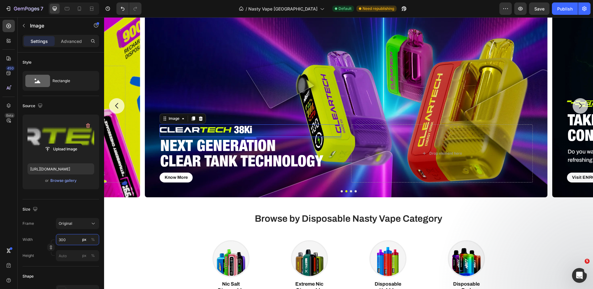
type input "300"
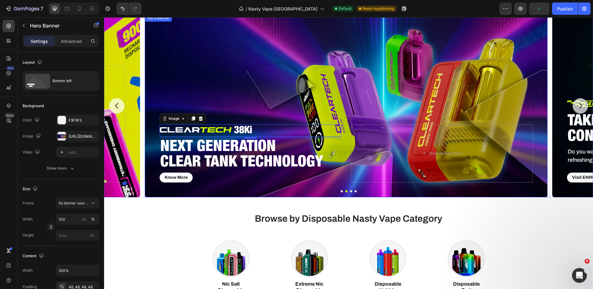
click at [233, 189] on div "Image 6 NEXT GENERATION CLEAR TANK TECHNOLOGY Heading Know More Button Drop ele…" at bounding box center [346, 154] width 403 height 88
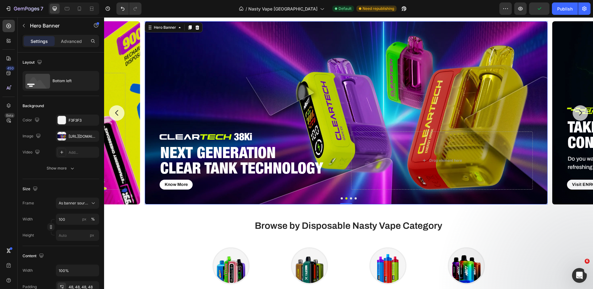
scroll to position [8, 0]
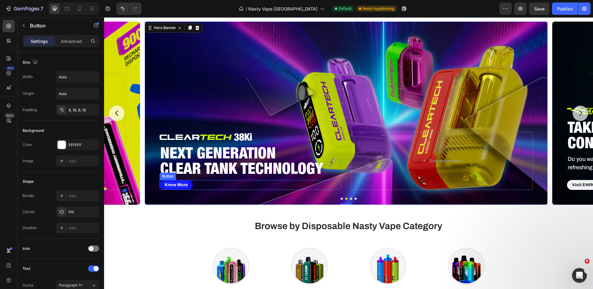
click at [170, 186] on p "Know More" at bounding box center [176, 185] width 23 height 5
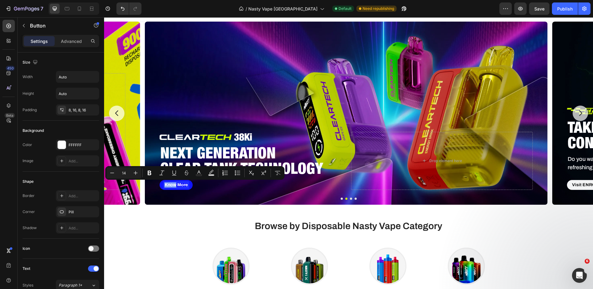
click at [171, 185] on p "Know More" at bounding box center [176, 185] width 23 height 5
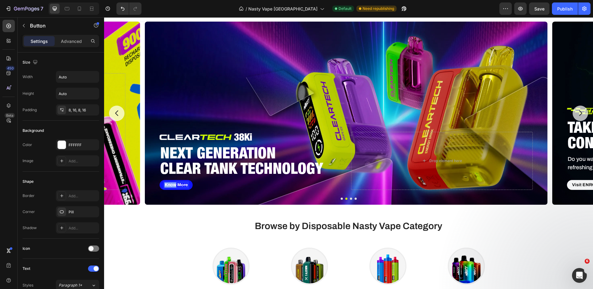
click at [171, 185] on p "Know More" at bounding box center [176, 185] width 23 height 5
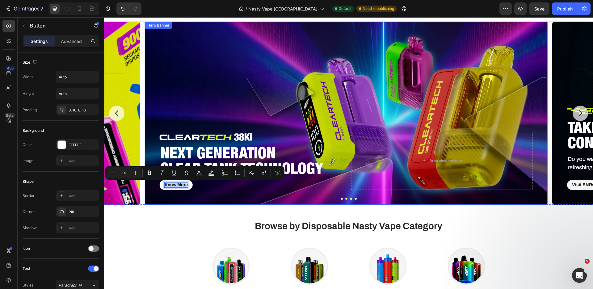
click at [217, 196] on div "Image NEXT GENERATION CLEAR TANK TECHNOLOGY Heading Know More Button 0 Drop ele…" at bounding box center [346, 161] width 403 height 88
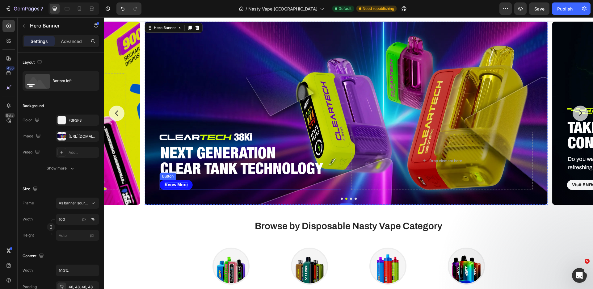
click at [187, 185] on p "Know More" at bounding box center [176, 185] width 23 height 5
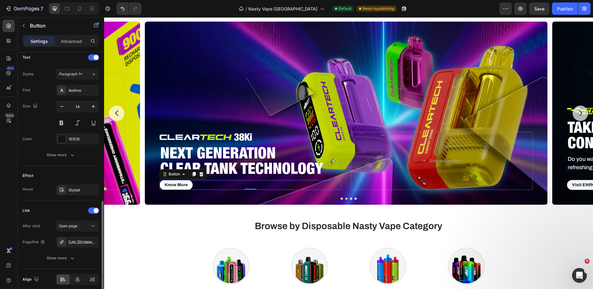
scroll to position [237, 0]
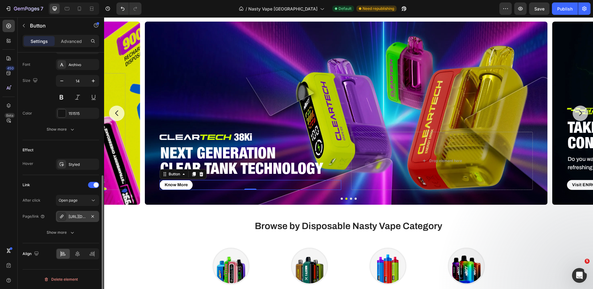
click at [77, 216] on div "[URL][DOMAIN_NAME]" at bounding box center [78, 217] width 18 height 6
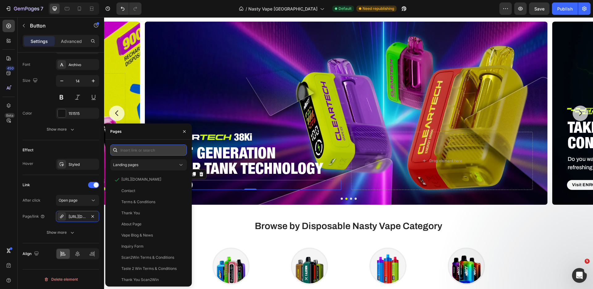
click at [152, 147] on input "text" at bounding box center [148, 150] width 77 height 11
paste input "[URL][DOMAIN_NAME]"
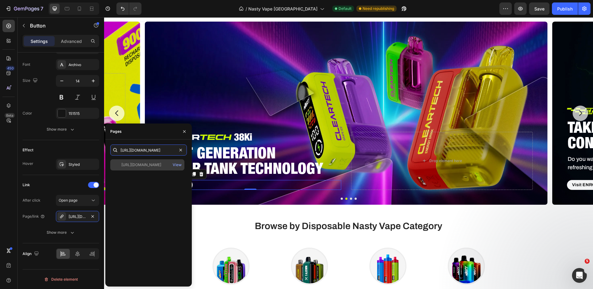
type input "[URL][DOMAIN_NAME]"
click at [156, 166] on div "[URL][DOMAIN_NAME]" at bounding box center [141, 165] width 40 height 6
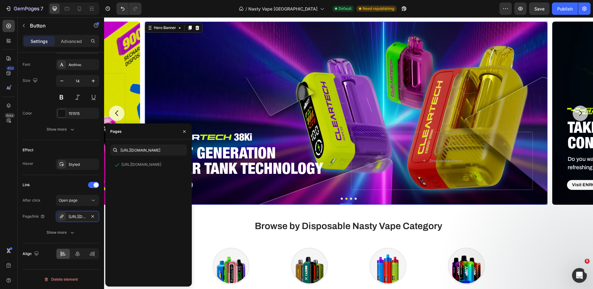
click at [212, 196] on div "Image NEXT GENERATION CLEAR TANK TECHNOLOGY Heading Know More Button Drop eleme…" at bounding box center [346, 161] width 403 height 88
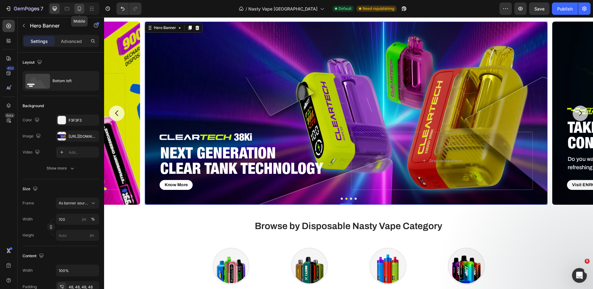
click at [79, 11] on icon at bounding box center [79, 9] width 6 height 6
type input "500"
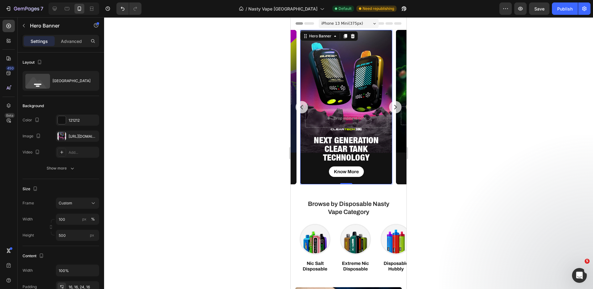
click at [325, 68] on div "Background Image" at bounding box center [346, 107] width 92 height 154
click at [61, 137] on div at bounding box center [61, 136] width 9 height 9
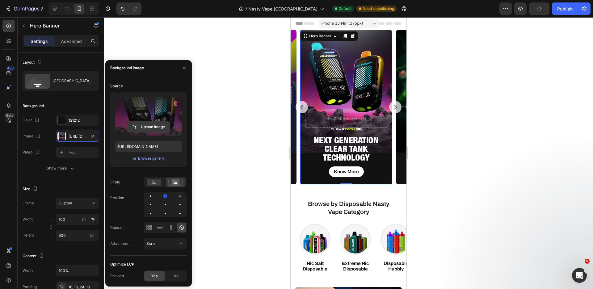
click at [140, 130] on input "file" at bounding box center [148, 127] width 43 height 11
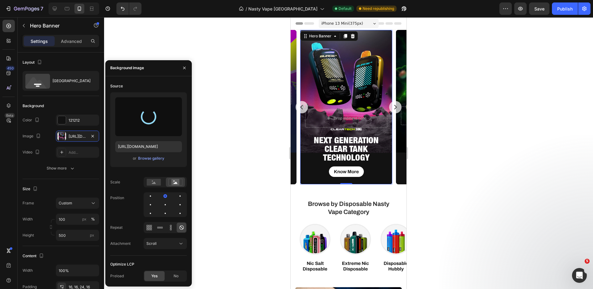
type input "[URL][DOMAIN_NAME]"
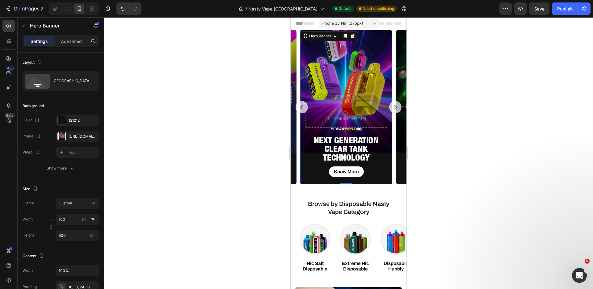
click at [463, 128] on div at bounding box center [348, 153] width 489 height 272
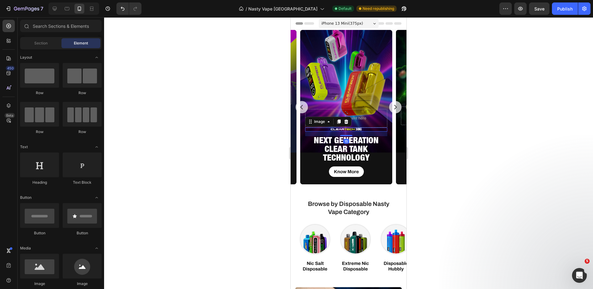
click at [351, 129] on img at bounding box center [346, 130] width 31 height 4
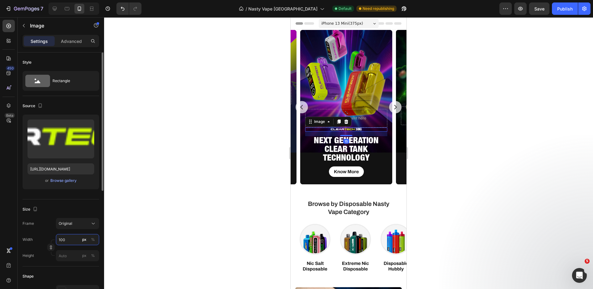
click at [67, 240] on input "100" at bounding box center [77, 239] width 43 height 11
type input "2"
type input "150"
click at [448, 145] on div at bounding box center [348, 153] width 489 height 272
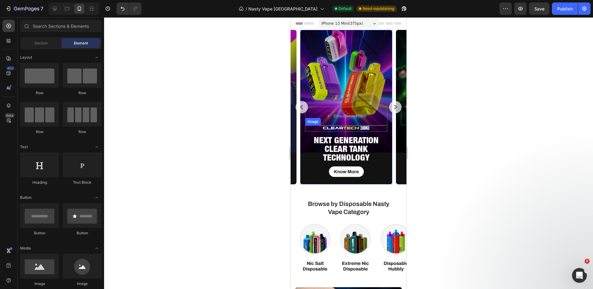
click at [352, 127] on img at bounding box center [346, 128] width 46 height 6
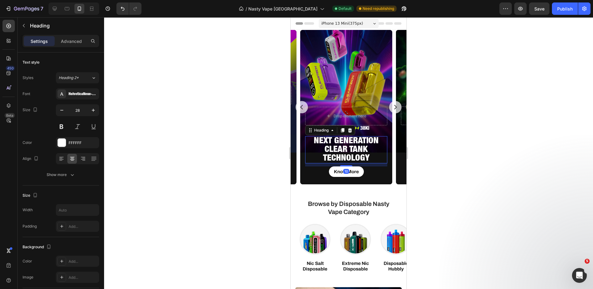
click at [459, 136] on div at bounding box center [348, 153] width 489 height 272
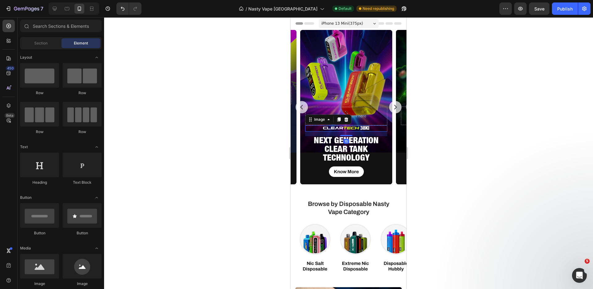
click at [346, 130] on img at bounding box center [346, 128] width 46 height 6
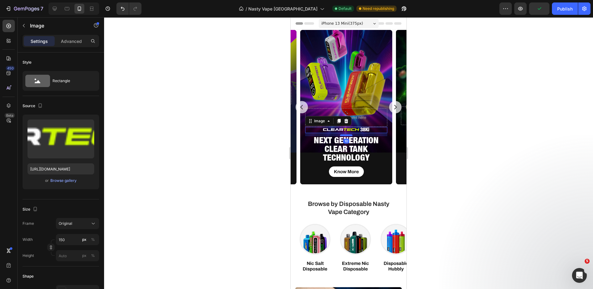
click at [347, 134] on div at bounding box center [346, 135] width 12 height 2
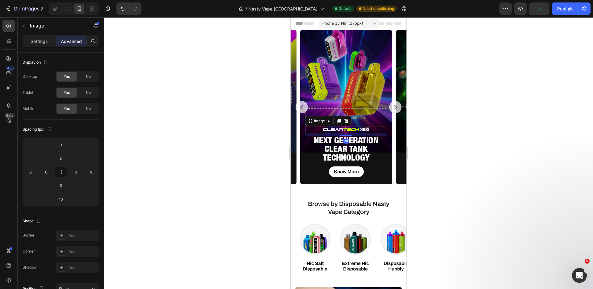
click at [472, 167] on div at bounding box center [348, 153] width 489 height 272
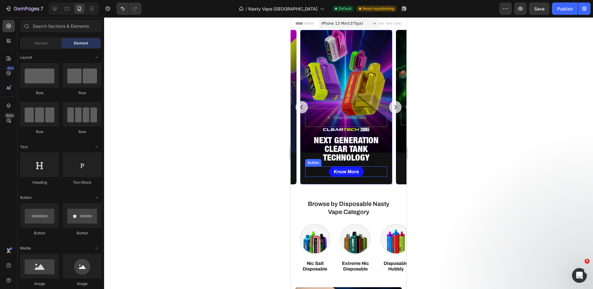
click at [343, 172] on p "Know More" at bounding box center [346, 172] width 25 height 6
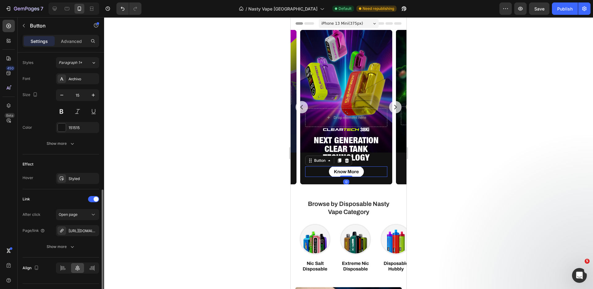
scroll to position [237, 0]
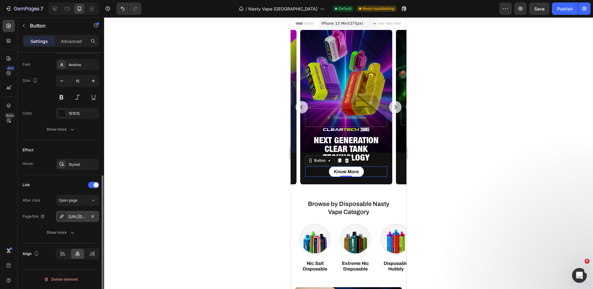
click at [71, 217] on div "[URL][DOMAIN_NAME]" at bounding box center [78, 217] width 18 height 6
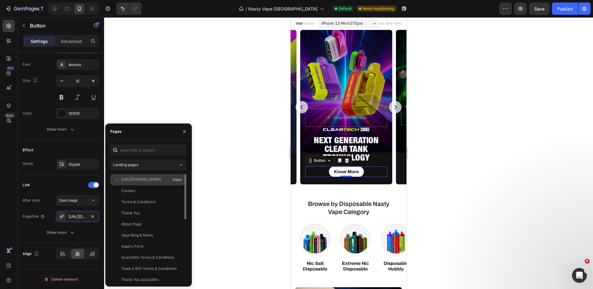
click at [176, 179] on div "View" at bounding box center [177, 180] width 9 height 6
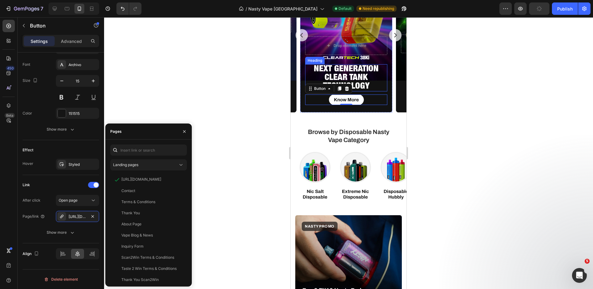
scroll to position [0, 0]
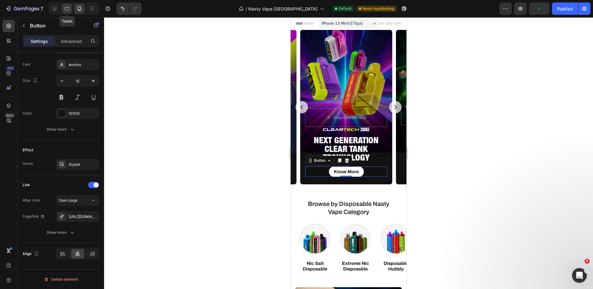
click at [65, 12] on div at bounding box center [67, 9] width 10 height 10
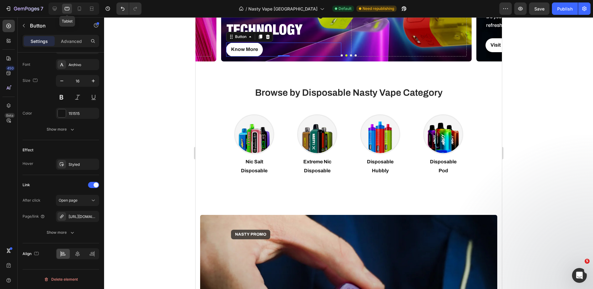
scroll to position [142, 0]
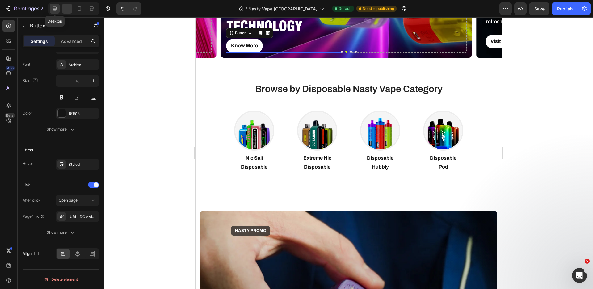
click at [54, 5] on div at bounding box center [55, 9] width 10 height 10
type input "14"
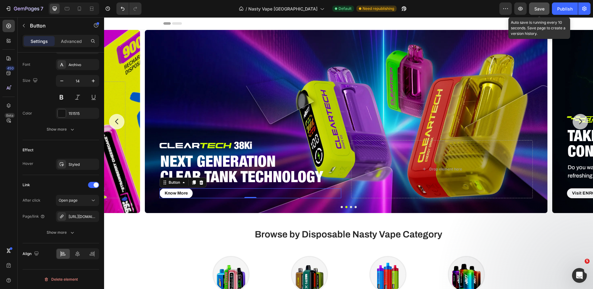
click at [536, 10] on span "Save" at bounding box center [539, 8] width 10 height 5
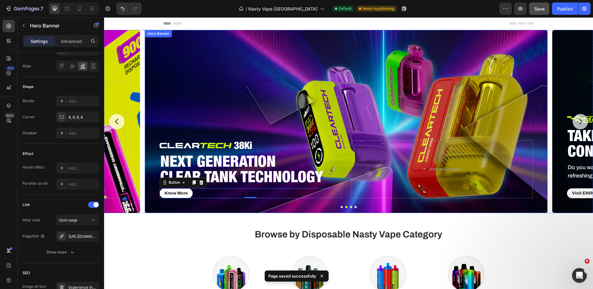
click at [301, 102] on div "Background Image" at bounding box center [346, 121] width 403 height 183
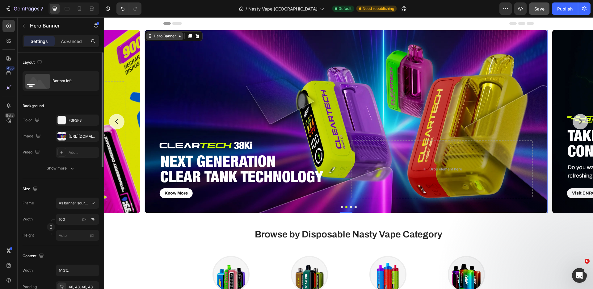
click at [170, 37] on div "Hero Banner" at bounding box center [165, 36] width 25 height 6
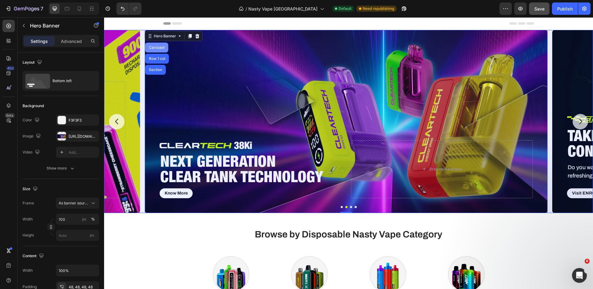
click at [162, 50] on div "Carousel" at bounding box center [156, 48] width 23 height 10
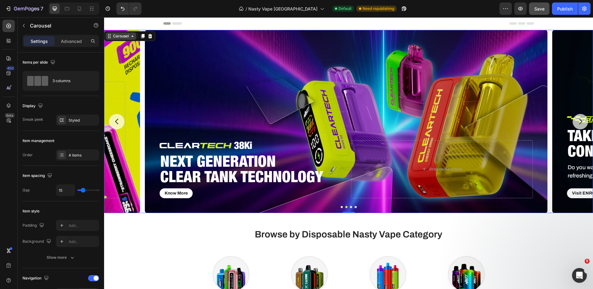
click at [129, 40] on div "Carousel" at bounding box center [121, 35] width 31 height 7
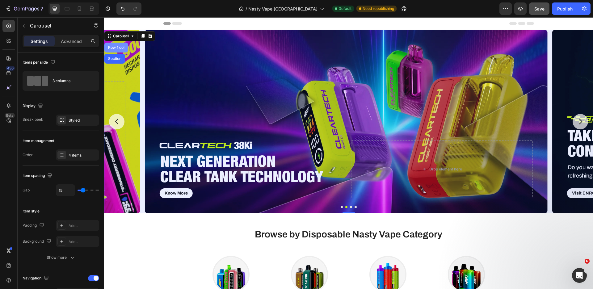
click at [124, 49] on div "Row 1 col" at bounding box center [116, 48] width 19 height 4
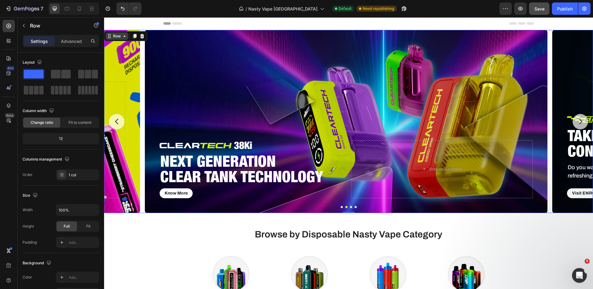
click at [113, 39] on div "Row" at bounding box center [117, 35] width 23 height 7
click at [122, 38] on icon at bounding box center [124, 36] width 5 height 5
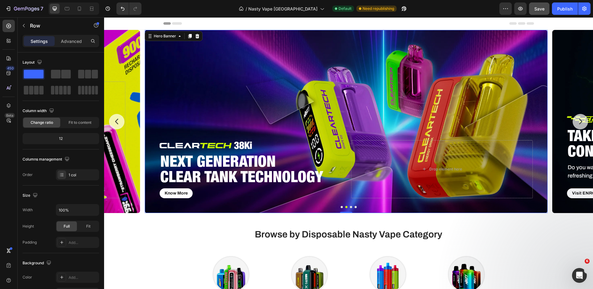
click at [208, 96] on div "Background Image" at bounding box center [346, 121] width 403 height 183
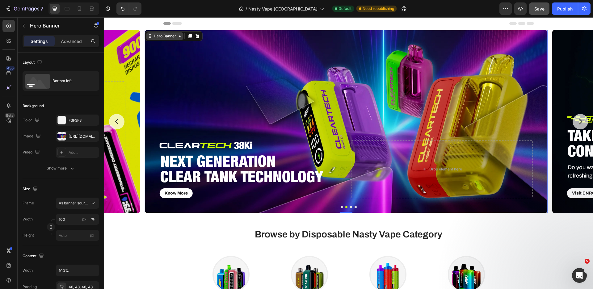
click at [158, 36] on div "Hero Banner" at bounding box center [165, 36] width 25 height 6
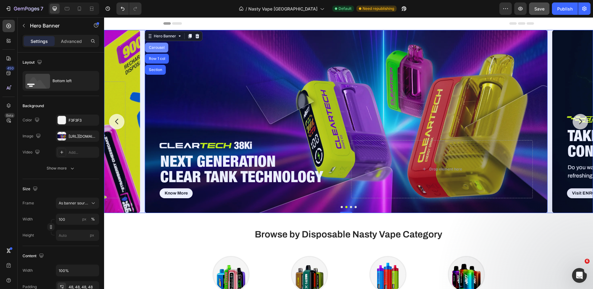
click at [158, 49] on div "Carousel" at bounding box center [157, 48] width 18 height 4
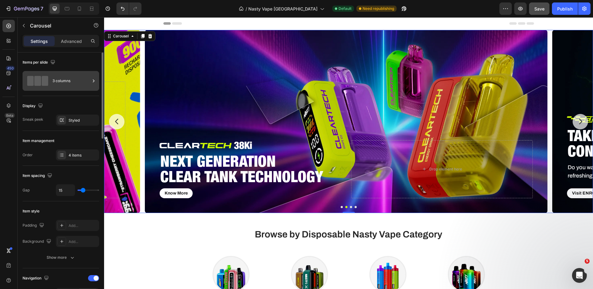
click at [88, 81] on div "3 columns" at bounding box center [72, 81] width 38 height 14
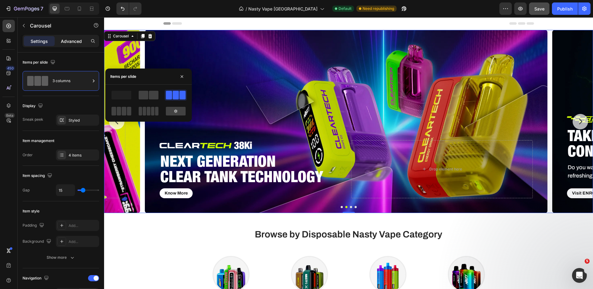
click at [79, 42] on p "Advanced" at bounding box center [71, 41] width 21 height 6
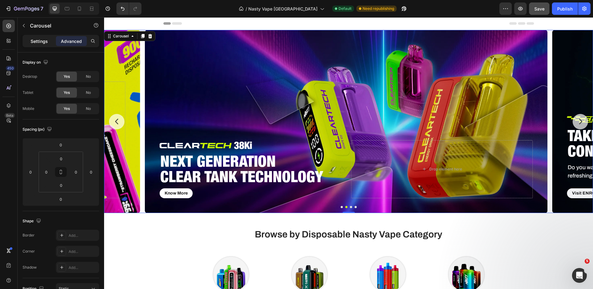
click at [44, 40] on p "Settings" at bounding box center [39, 41] width 17 height 6
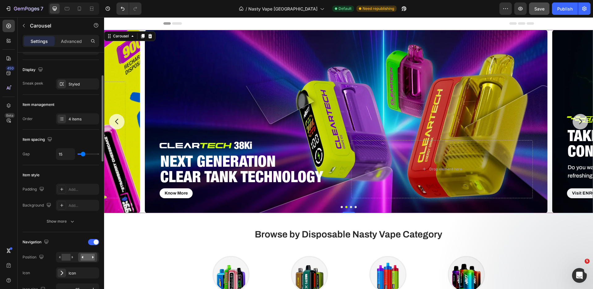
scroll to position [44, 0]
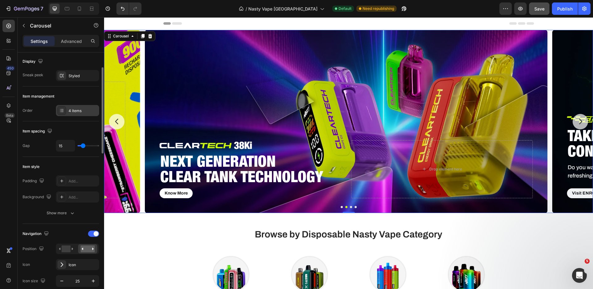
click at [88, 111] on div "4 items" at bounding box center [83, 111] width 29 height 6
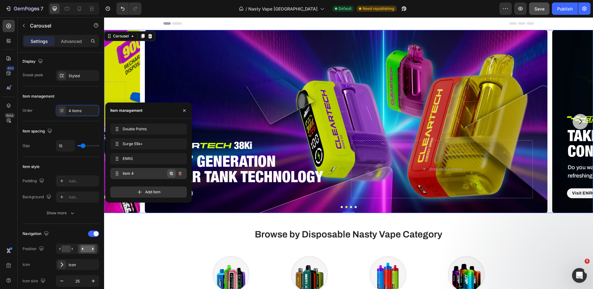
click at [172, 172] on icon "button" at bounding box center [171, 173] width 5 height 5
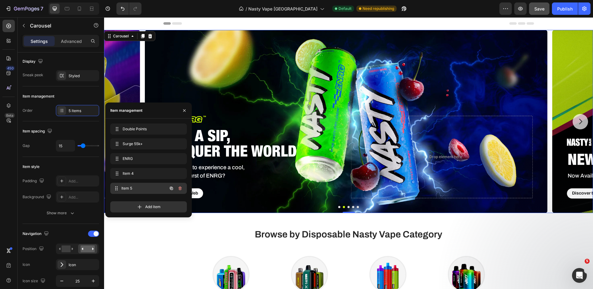
click at [159, 187] on div "Item 5 Item 5" at bounding box center [140, 188] width 54 height 9
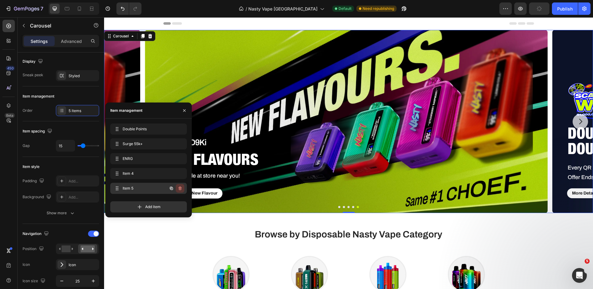
click at [180, 188] on icon "button" at bounding box center [180, 189] width 0 height 2
click at [180, 188] on div "Delete" at bounding box center [175, 189] width 11 height 6
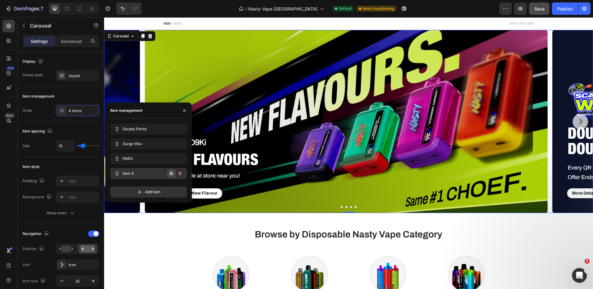
click at [172, 172] on icon "button" at bounding box center [171, 173] width 3 height 3
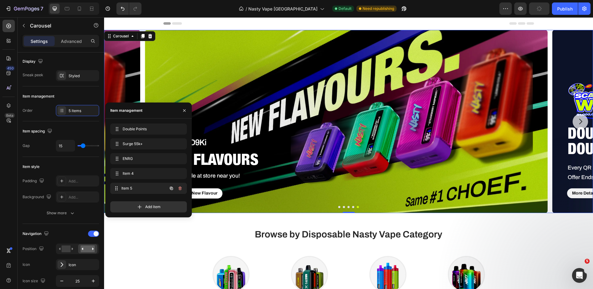
click at [153, 188] on span "Item 5" at bounding box center [144, 189] width 46 height 6
click at [82, 9] on icon at bounding box center [79, 9] width 6 height 6
type input "12"
type input "20"
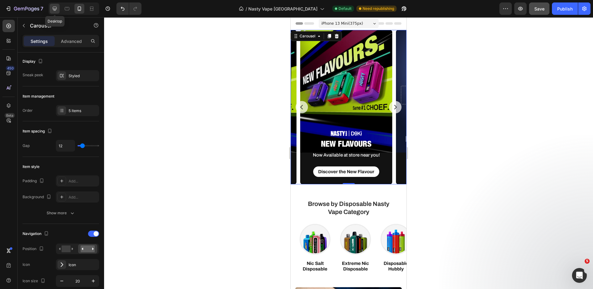
click at [55, 8] on icon at bounding box center [55, 9] width 6 height 6
type input "15"
type input "25"
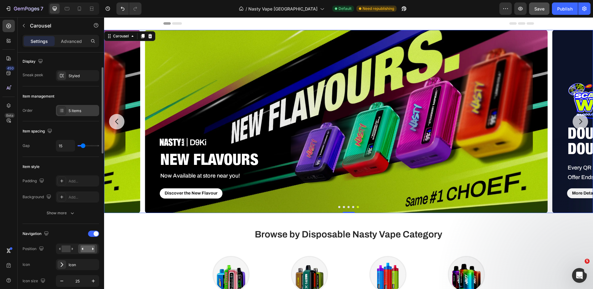
click at [72, 112] on div "5 items" at bounding box center [83, 111] width 29 height 6
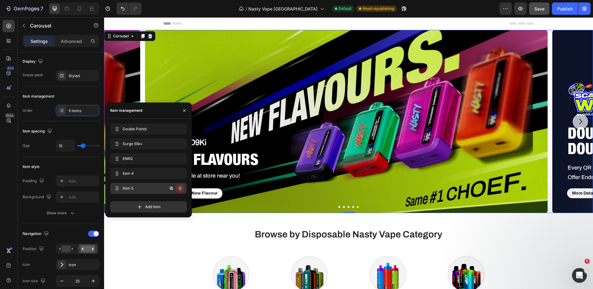
click at [179, 190] on icon "button" at bounding box center [180, 189] width 3 height 4
click at [179, 190] on div "Delete" at bounding box center [175, 189] width 11 height 6
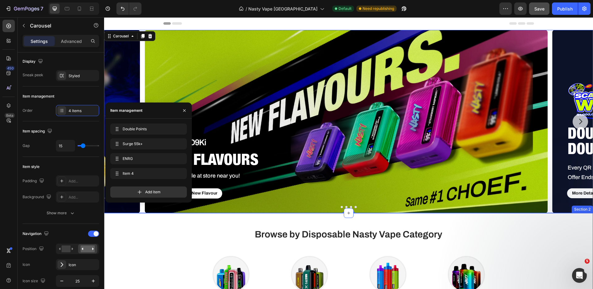
click at [180, 232] on h1 "Browse by Disposable Nasty Vape Category" at bounding box center [349, 234] width 452 height 13
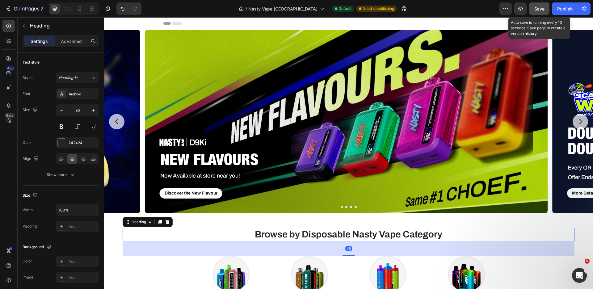
click at [539, 9] on span "Save" at bounding box center [539, 8] width 10 height 5
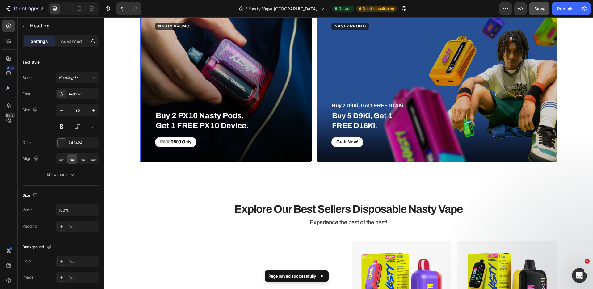
scroll to position [301, 0]
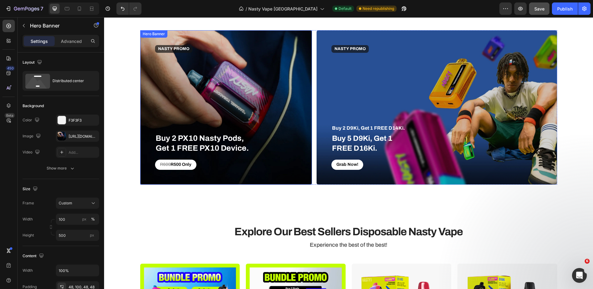
click at [278, 107] on div "NASTY PROMO Text block Row Row Buy 2 PX10 Nasty Pods, Get 1 FREE PX10 Device. T…" at bounding box center [218, 107] width 126 height 125
click at [59, 134] on div at bounding box center [61, 136] width 9 height 9
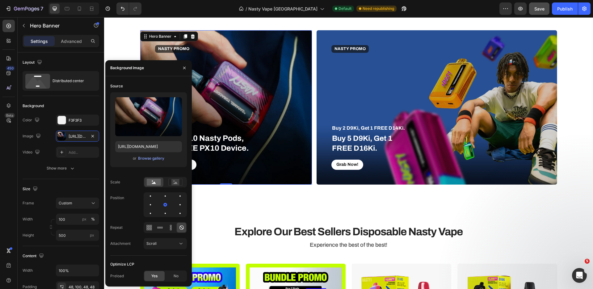
click at [261, 166] on div "R600 R500 Only Button" at bounding box center [218, 165] width 126 height 10
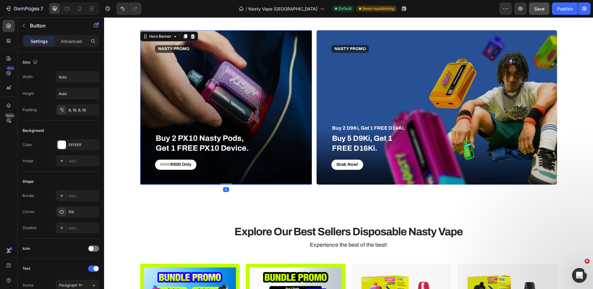
click at [258, 109] on div "NASTY PROMO Text block Row Row Buy 2 PX10 Nasty Pods, Get 1 FREE PX10 Device. T…" at bounding box center [218, 107] width 126 height 125
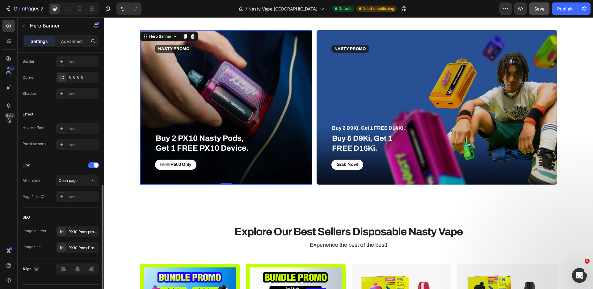
scroll to position [276, 0]
click at [81, 132] on div "Add..." at bounding box center [83, 130] width 29 height 6
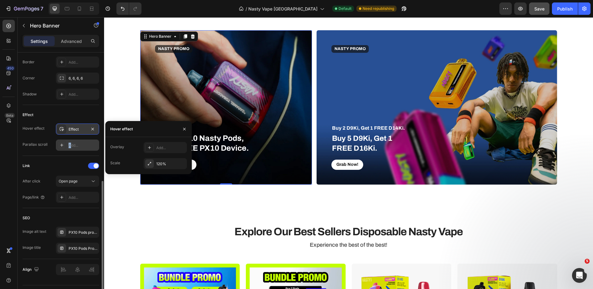
click at [70, 146] on div "Add..." at bounding box center [83, 146] width 29 height 6
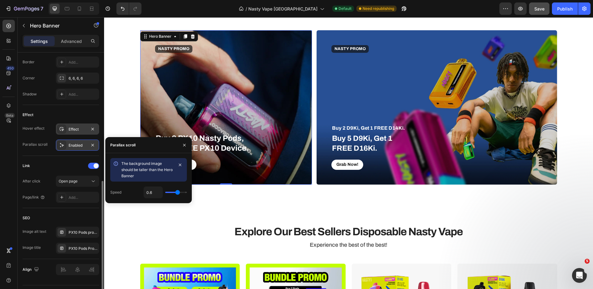
click at [76, 130] on div "Effect" at bounding box center [78, 130] width 18 height 6
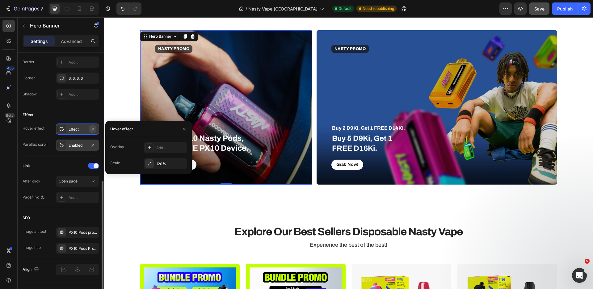
click at [96, 130] on button "button" at bounding box center [92, 128] width 7 height 7
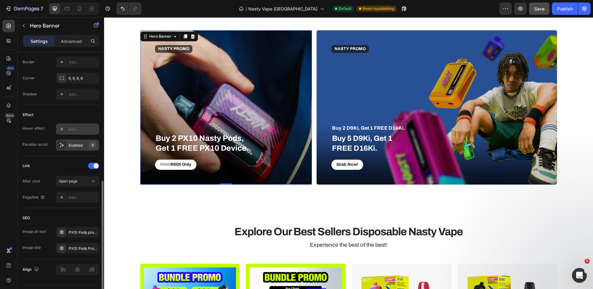
click at [94, 146] on icon "button" at bounding box center [92, 145] width 5 height 5
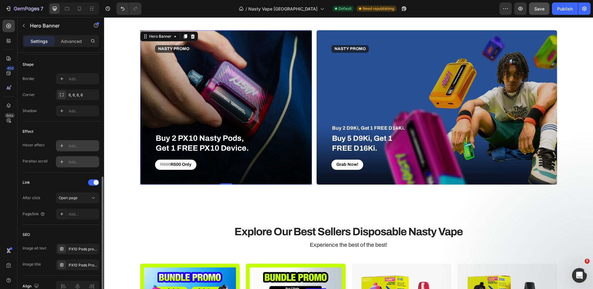
scroll to position [255, 0]
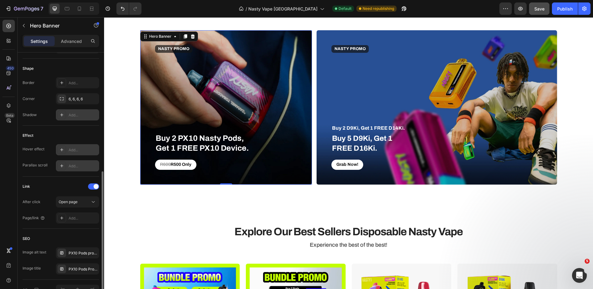
click at [81, 116] on div "Add..." at bounding box center [83, 115] width 29 height 6
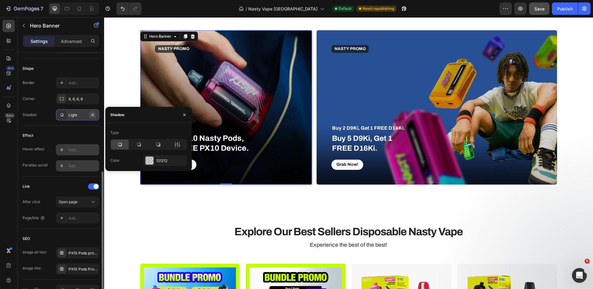
click at [93, 116] on icon "button" at bounding box center [92, 114] width 2 height 2
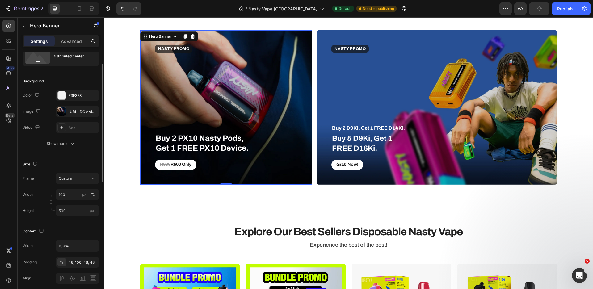
scroll to position [0, 0]
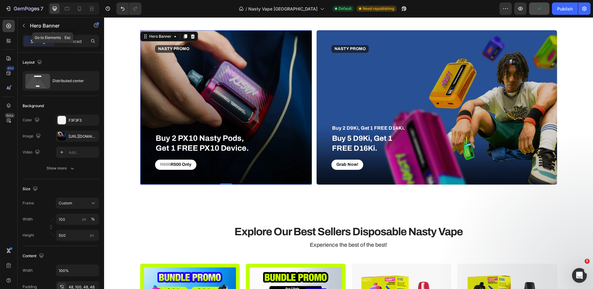
click at [76, 34] on div "Hero Banner" at bounding box center [53, 26] width 70 height 18
click at [76, 42] on p "Advanced" at bounding box center [71, 41] width 21 height 6
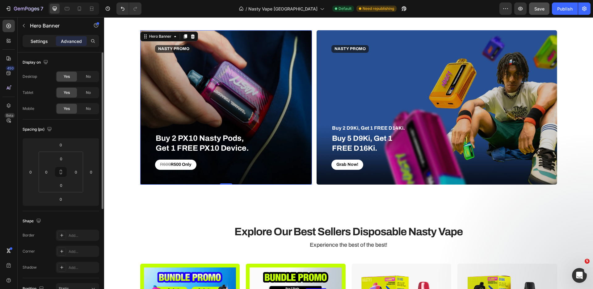
click at [36, 45] on div "Settings" at bounding box center [39, 41] width 31 height 10
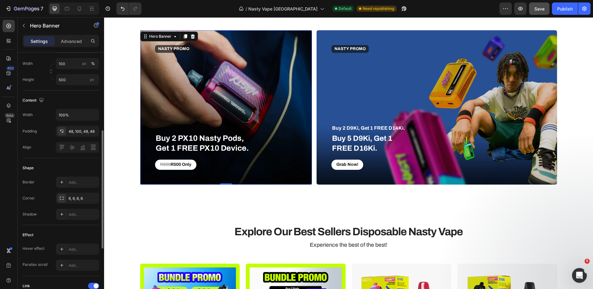
scroll to position [214, 0]
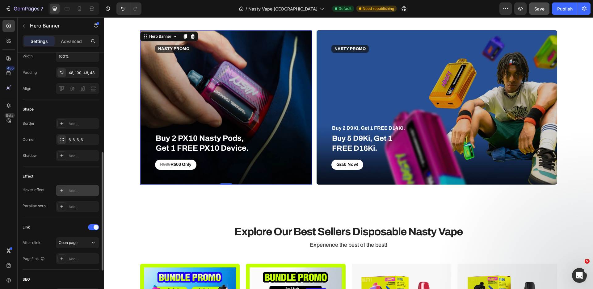
click at [71, 193] on div "Add..." at bounding box center [83, 191] width 29 height 6
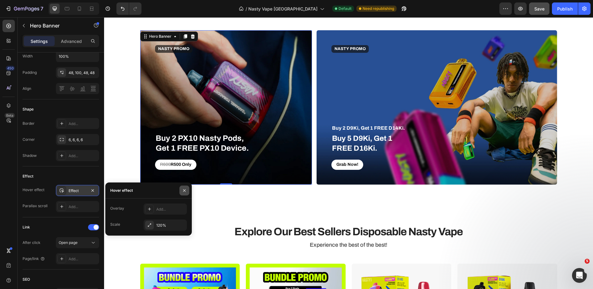
click at [183, 191] on icon "button" at bounding box center [184, 190] width 5 height 5
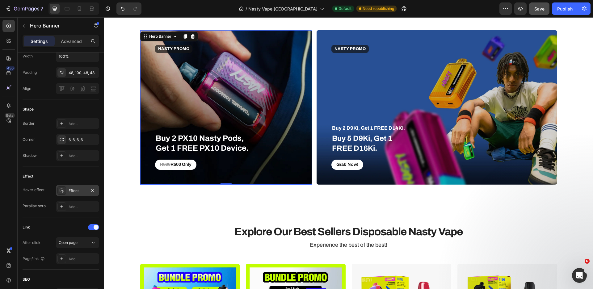
click at [293, 103] on div "NASTY PROMO Text block Row Row Buy 2 PX10 Nasty Pods, Get 1 FREE PX10 Device. T…" at bounding box center [226, 107] width 172 height 154
click at [148, 36] on div "Hero Banner" at bounding box center [160, 37] width 25 height 6
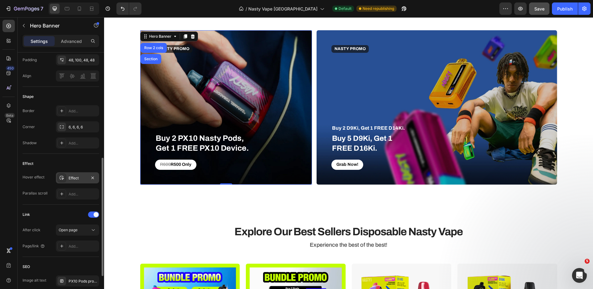
scroll to position [227, 0]
click at [92, 178] on icon "button" at bounding box center [92, 178] width 2 height 2
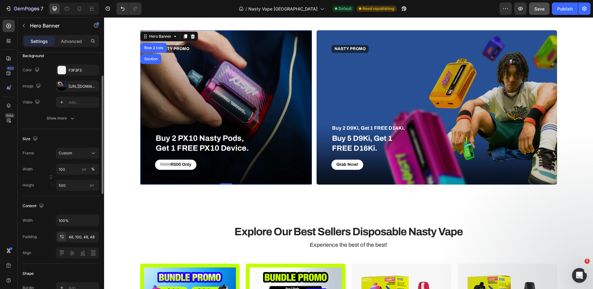
scroll to position [46, 0]
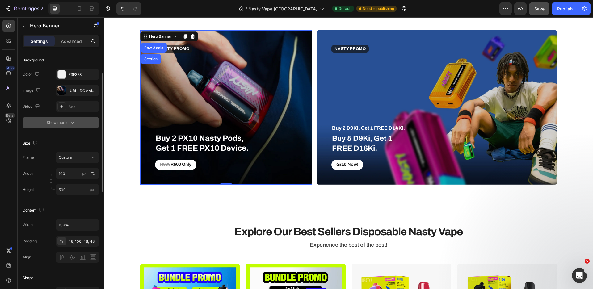
click at [74, 124] on icon "button" at bounding box center [72, 123] width 6 height 6
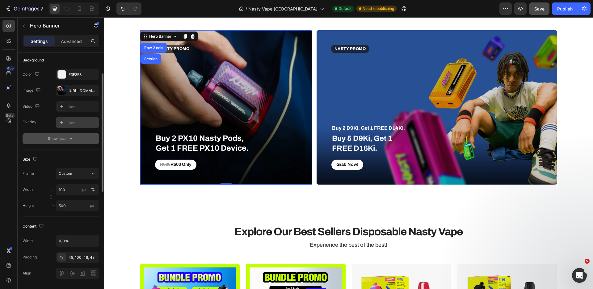
click at [68, 125] on div "Add..." at bounding box center [77, 122] width 43 height 11
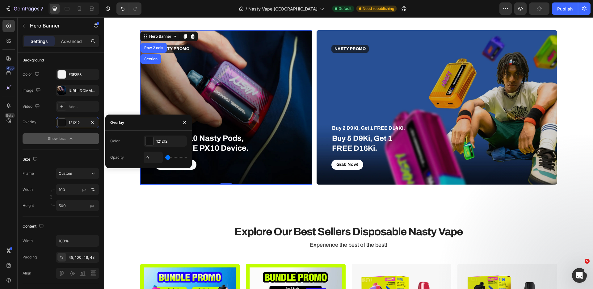
type input "6%"
type input "6"
type input "8%"
type input "8"
type input "12%"
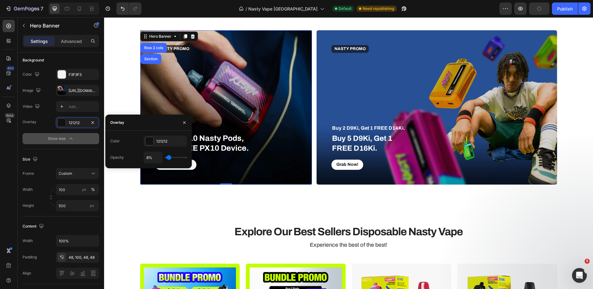
type input "12"
type input "17%"
type input "17"
type input "19%"
type input "19"
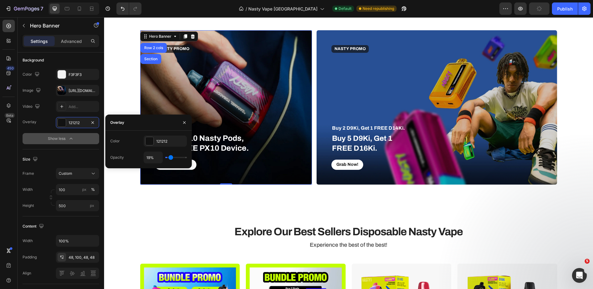
type input "22%"
type input "22"
type input "25%"
type input "25"
type input "28%"
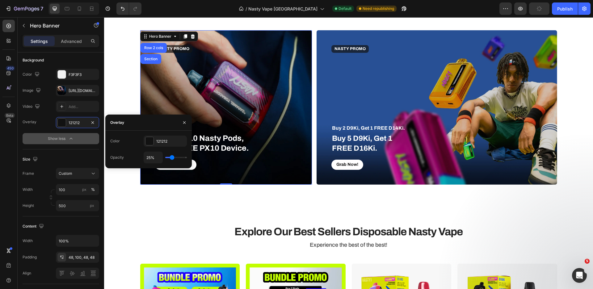
type input "28"
type input "31%"
type input "31"
type input "37%"
type input "37"
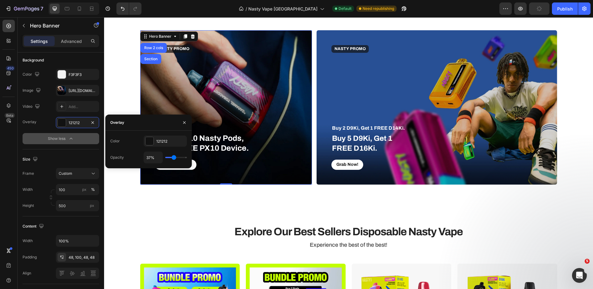
type input "40%"
type input "40"
type input "44%"
type input "44"
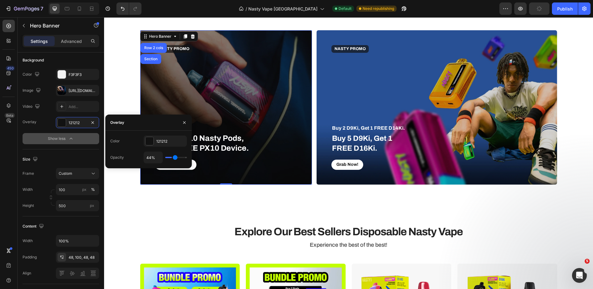
type input "49%"
type input "49"
type input "53%"
type input "53"
type input "57%"
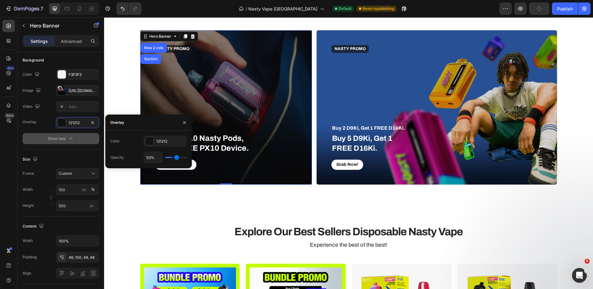
type input "57"
type input "59%"
type input "59"
type input "61%"
type input "61"
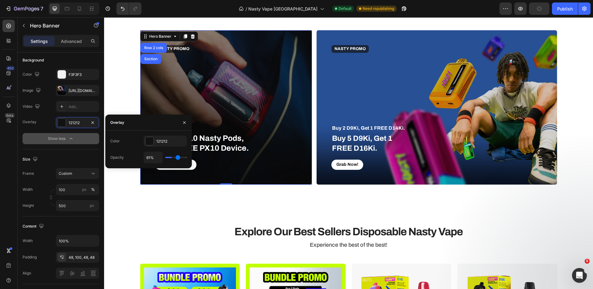
type input "63%"
type input "63"
type input "64%"
type input "64"
type input "66%"
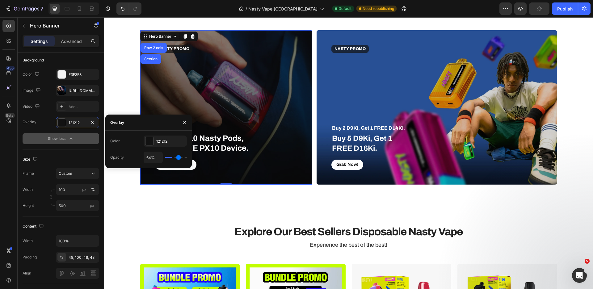
type input "66"
type input "67%"
type input "67"
type input "68%"
type input "68"
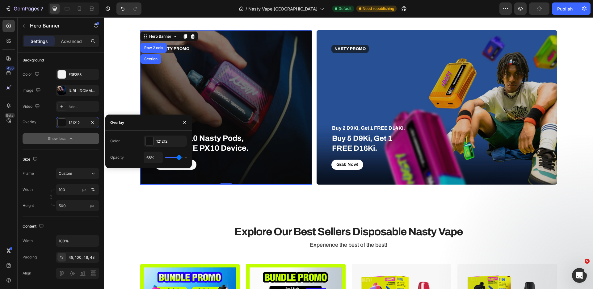
type input "69%"
type input "69"
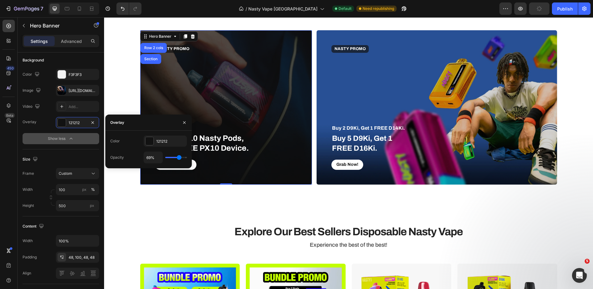
type input "68%"
type input "68"
type input "67%"
type input "67"
type input "66%"
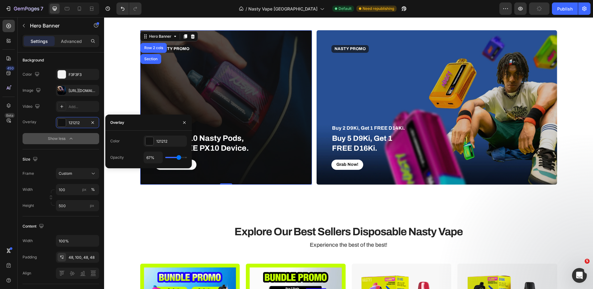
type input "66"
type input "67%"
type input "67"
type input "68%"
type input "68"
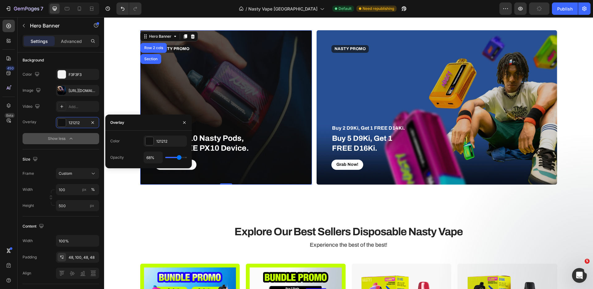
type input "69%"
type input "69"
type input "71%"
type input "71"
type input "73%"
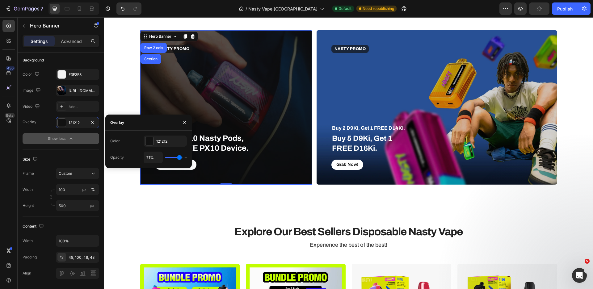
type input "73"
type input "76%"
type input "76"
type input "78%"
type input "78"
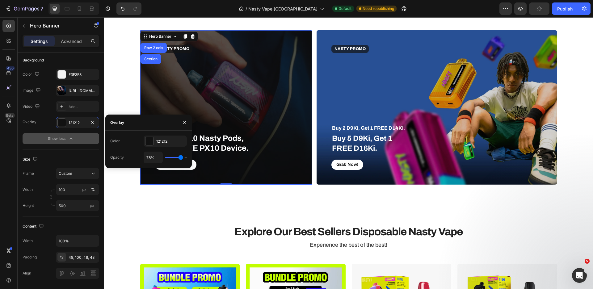
type input "79%"
type input "79"
type input "80%"
type input "80"
type input "81%"
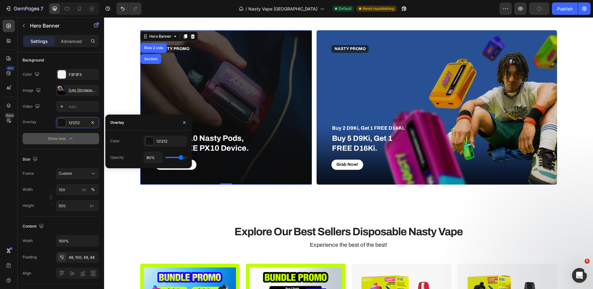
type input "81"
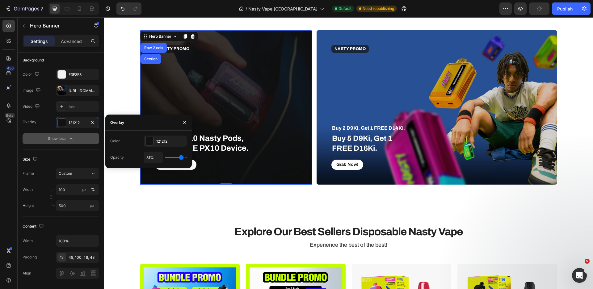
type input "83%"
type input "83"
type input "86%"
type input "86"
type input "88%"
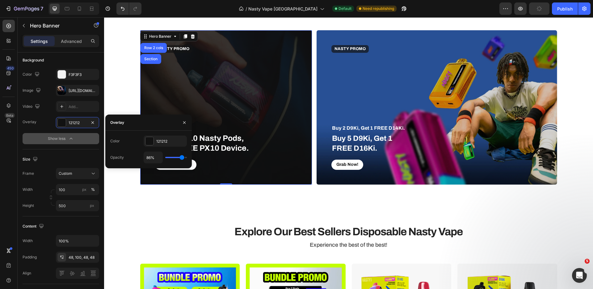
type input "88"
type input "90%"
type input "90"
type input "91%"
type input "91"
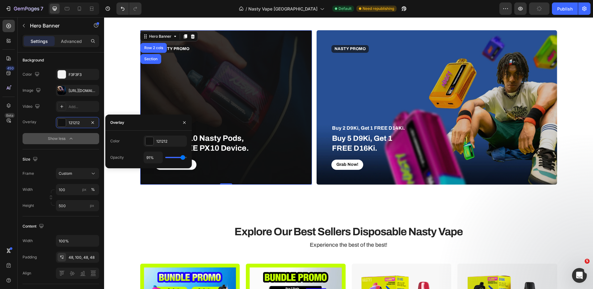
type input "92%"
type input "92"
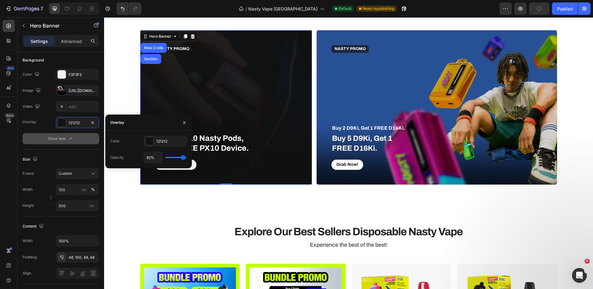
type input "91%"
type input "91"
type input "90%"
type input "90"
type input "88%"
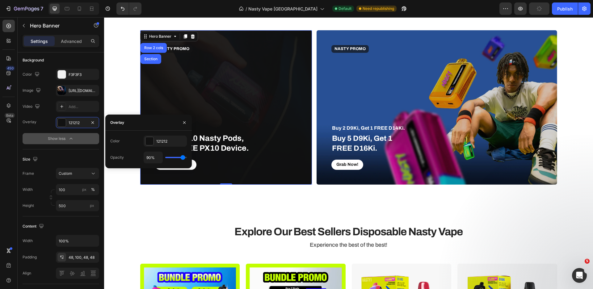
type input "88"
type input "86%"
type input "86"
type input "85%"
type input "85"
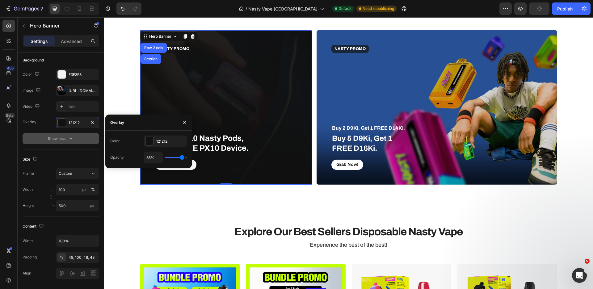
type input "83%"
type input "83"
type input "82%"
type input "82"
type input "80%"
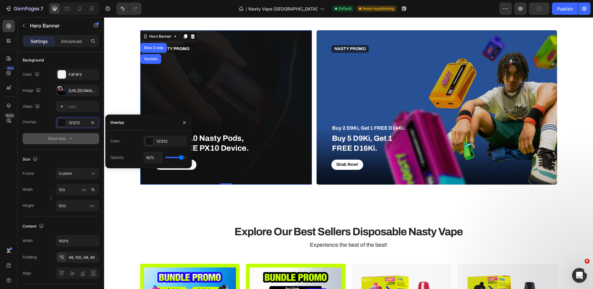
type input "80"
type input "78%"
type input "78"
type input "76%"
type input "76"
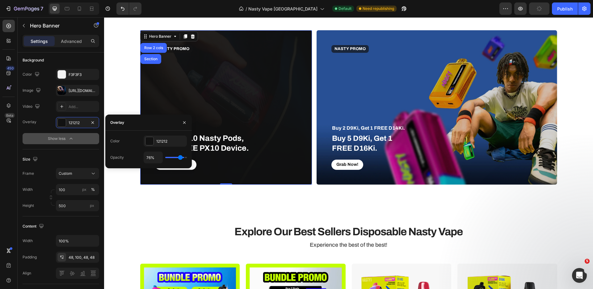
type input "74%"
type input "74"
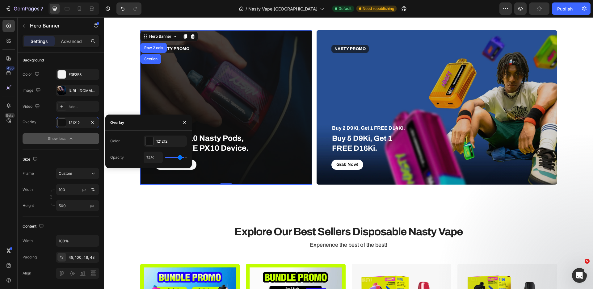
type input "70%"
type input "70"
type input "66%"
type input "66"
type input "62%"
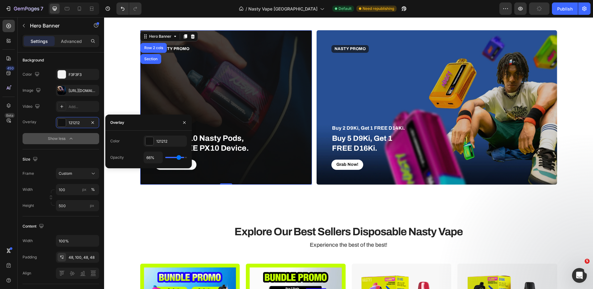
type input "62"
type input "59%"
type input "59"
type input "56%"
type input "56"
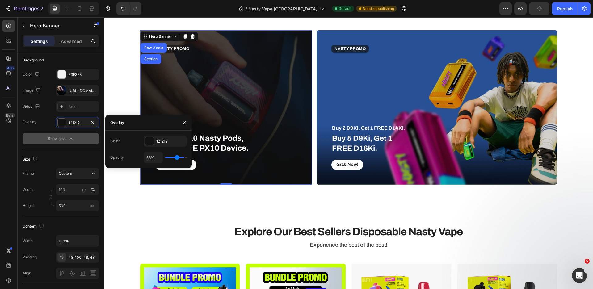
type input "54%"
type input "54"
type input "52%"
type input "52"
type input "51%"
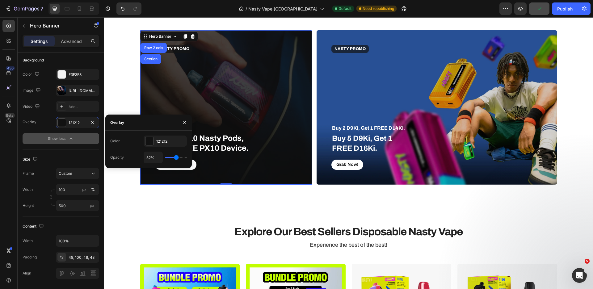
type input "51"
type input "50%"
type input "50"
type input "49%"
type input "49"
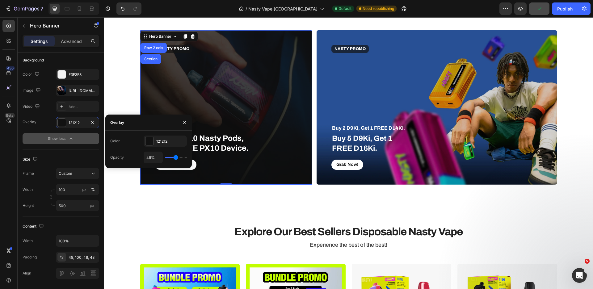
type input "48%"
type input "48"
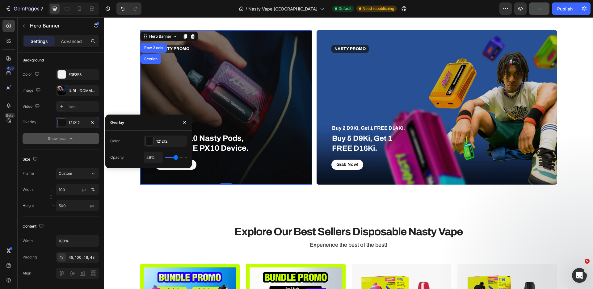
type input "47%"
type input "47"
type input "45%"
type input "45"
type input "43%"
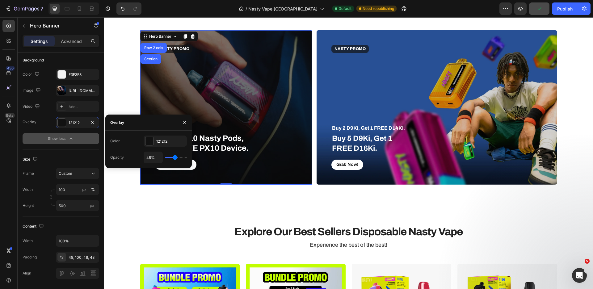
type input "43"
type input "38%"
type input "38"
type input "33%"
type input "33"
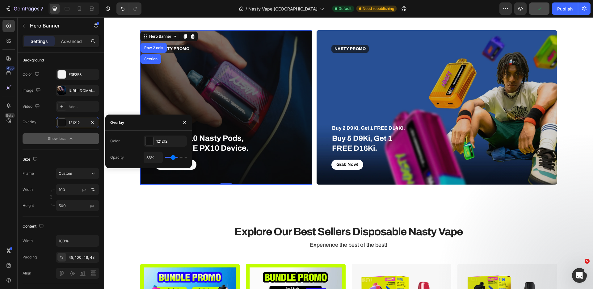
type input "29%"
type input "29"
type input "27%"
type input "27"
type input "25%"
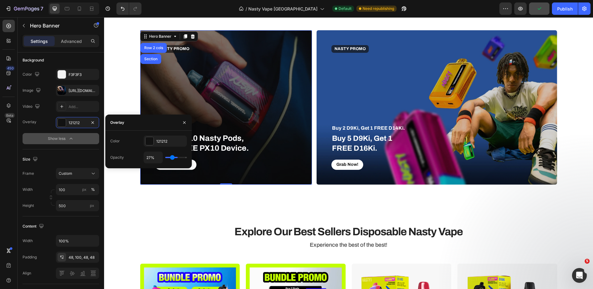
type input "25"
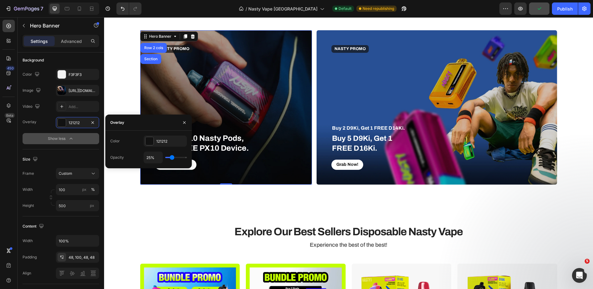
type input "24%"
type input "24"
type input "23%"
type input "23"
type input "20%"
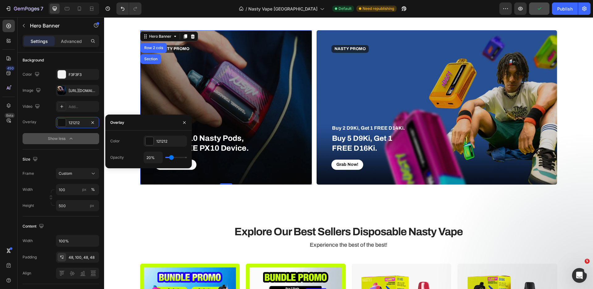
type input "20"
type input "9%"
type input "9"
type input "0%"
type input "0"
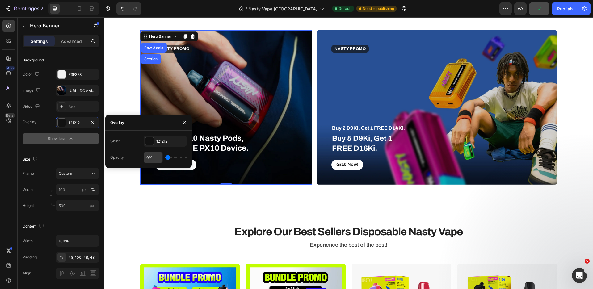
drag, startPoint x: 169, startPoint y: 156, endPoint x: 149, endPoint y: 155, distance: 19.5
click at [165, 157] on input "range" at bounding box center [176, 157] width 22 height 1
type input "15%"
type input "15"
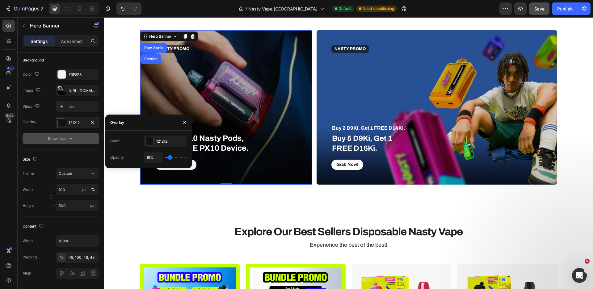
type input "16%"
type input "16"
click at [170, 157] on input "range" at bounding box center [176, 157] width 22 height 1
type input "26%"
type input "26"
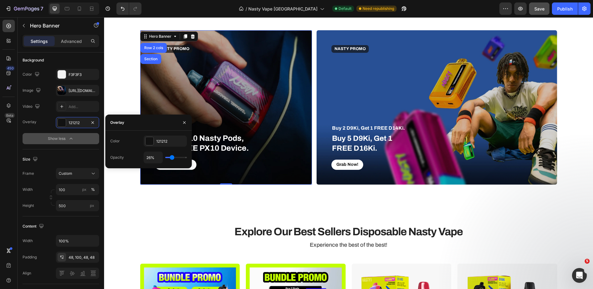
click at [172, 157] on input "range" at bounding box center [176, 157] width 22 height 1
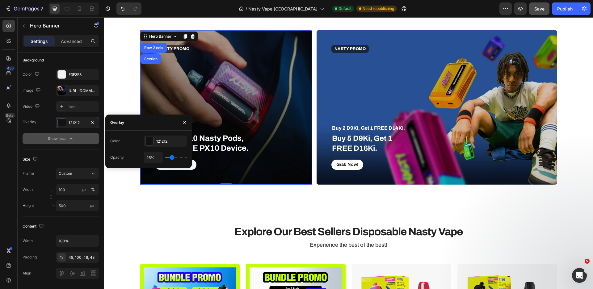
type input "22%"
type input "22"
type input "23%"
type input "23"
type input "24%"
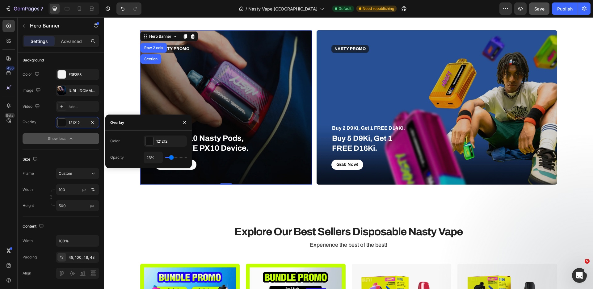
type input "24"
type input "25%"
type input "25"
type input "26%"
type input "26"
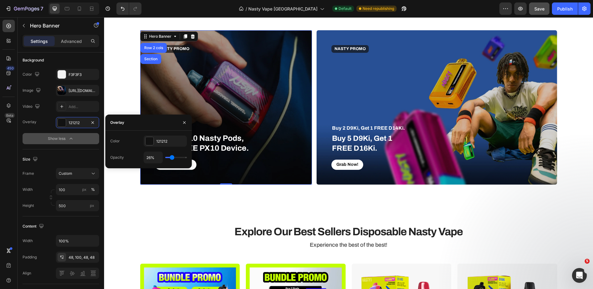
type input "28%"
type input "28"
type input "29%"
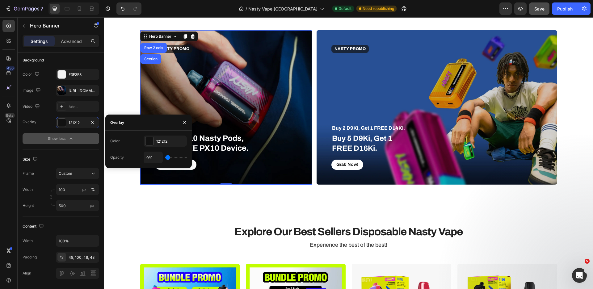
drag, startPoint x: 171, startPoint y: 158, endPoint x: 129, endPoint y: 162, distance: 42.5
click at [165, 158] on input "range" at bounding box center [176, 157] width 22 height 1
click at [187, 123] on button "button" at bounding box center [184, 123] width 10 height 10
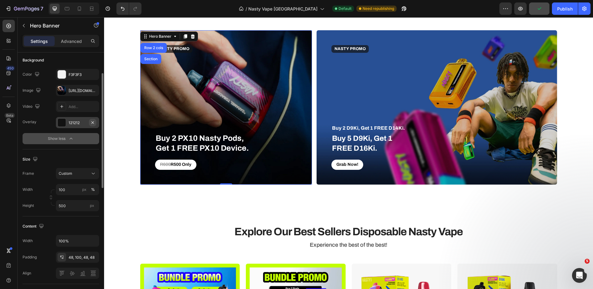
click at [92, 123] on icon "button" at bounding box center [92, 122] width 2 height 2
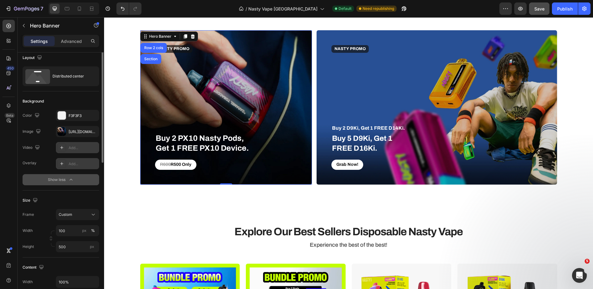
scroll to position [0, 0]
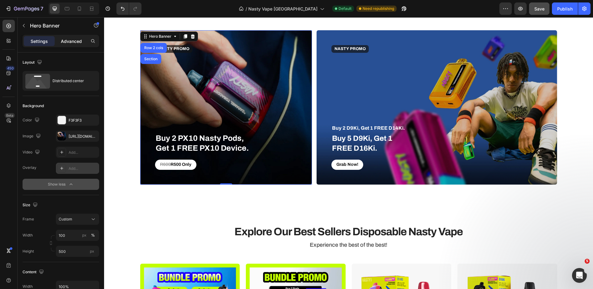
click at [78, 43] on p "Advanced" at bounding box center [71, 41] width 21 height 6
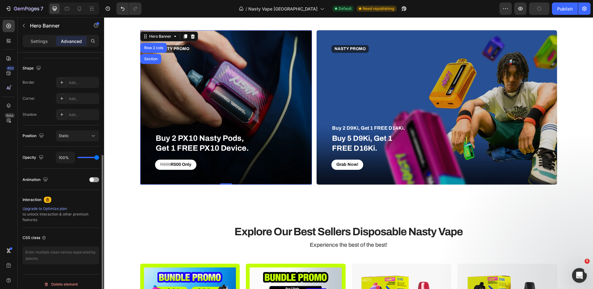
scroll to position [158, 0]
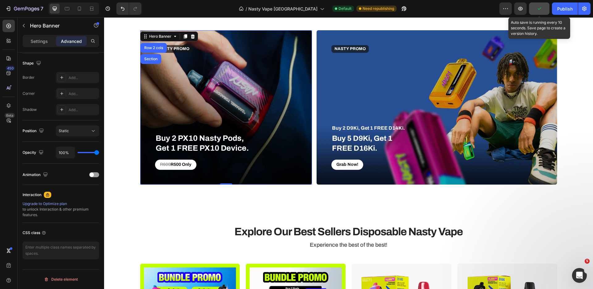
click at [538, 11] on icon "button" at bounding box center [539, 9] width 6 height 6
click at [538, 11] on span "Save" at bounding box center [539, 8] width 10 height 5
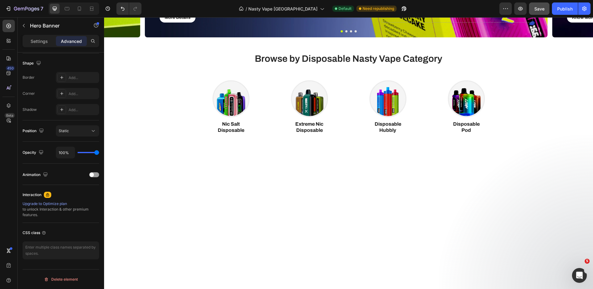
scroll to position [0, 0]
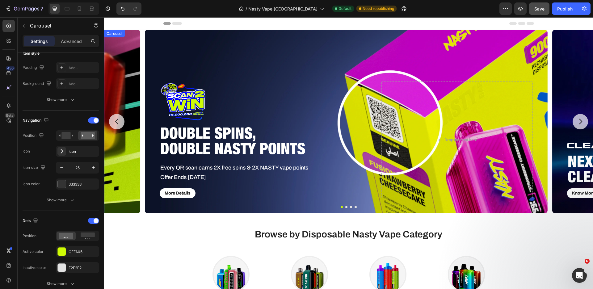
click at [580, 126] on button "Carousel Next Arrow" at bounding box center [580, 121] width 15 height 15
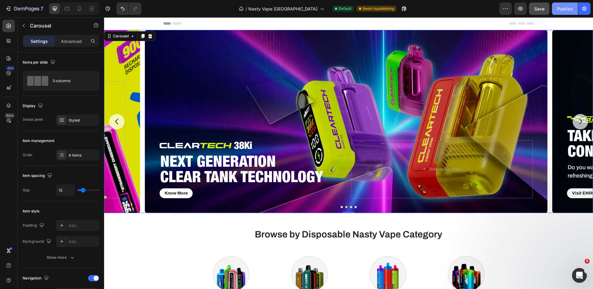
click at [568, 9] on div "Publish" at bounding box center [564, 9] width 15 height 6
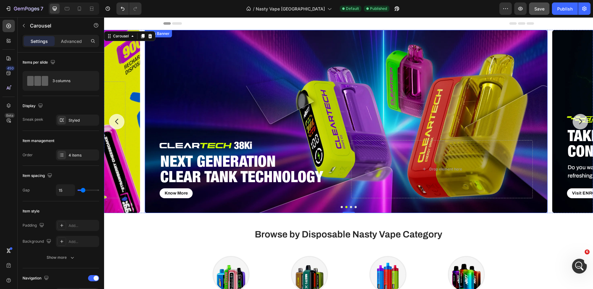
click at [328, 105] on div "Background Image" at bounding box center [346, 121] width 403 height 183
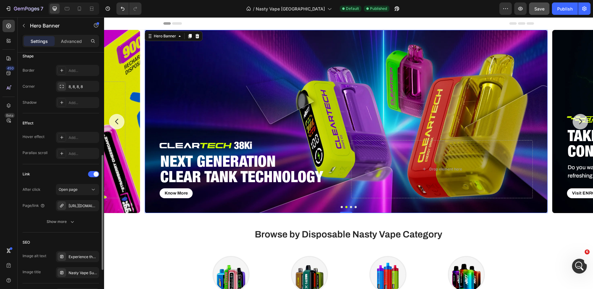
scroll to position [290, 0]
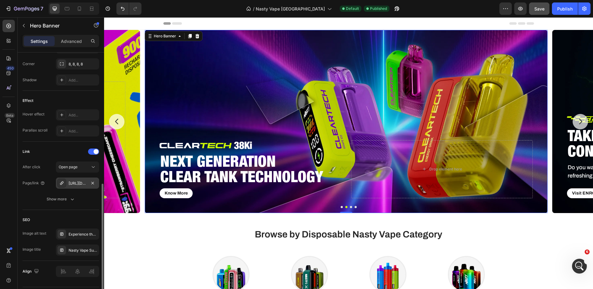
click at [85, 184] on div "[URL][DOMAIN_NAME]" at bounding box center [78, 184] width 18 height 6
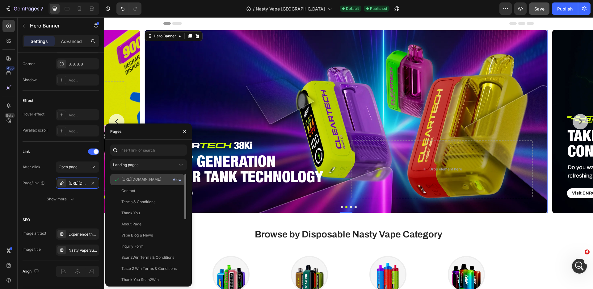
click at [177, 179] on div "View" at bounding box center [177, 180] width 9 height 6
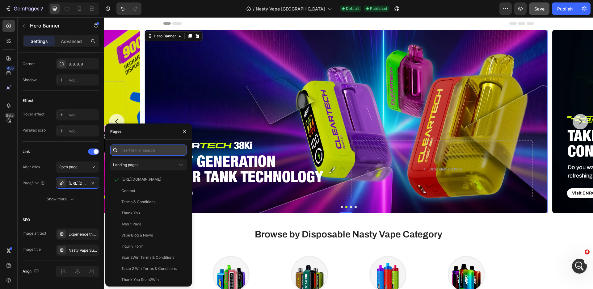
click at [136, 153] on input "text" at bounding box center [148, 150] width 77 height 11
paste input "[URL][DOMAIN_NAME]"
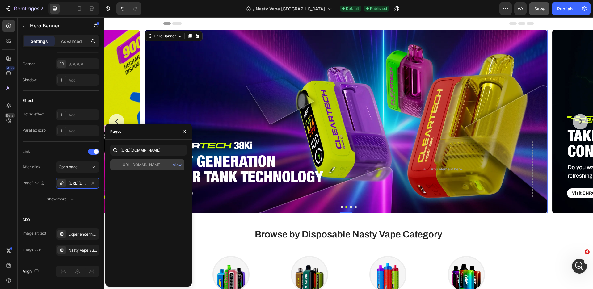
click at [161, 166] on div "[URL][DOMAIN_NAME]" at bounding box center [141, 165] width 40 height 6
click at [177, 164] on div "View" at bounding box center [177, 165] width 9 height 6
click at [82, 10] on icon at bounding box center [79, 9] width 6 height 6
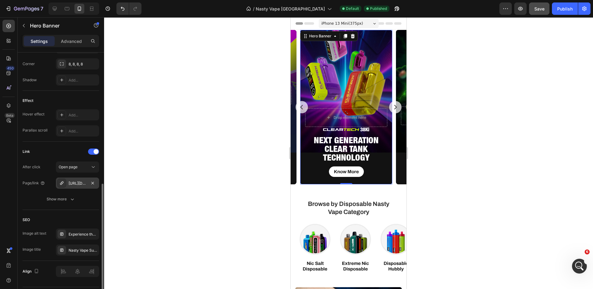
click at [84, 186] on div "[URL][DOMAIN_NAME]" at bounding box center [77, 183] width 43 height 11
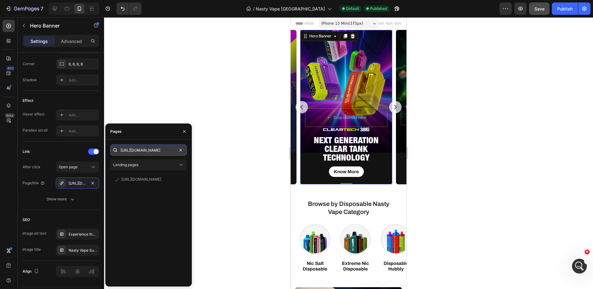
click at [126, 152] on input "[URL][DOMAIN_NAME]" at bounding box center [148, 150] width 77 height 11
click at [208, 154] on div at bounding box center [348, 153] width 489 height 272
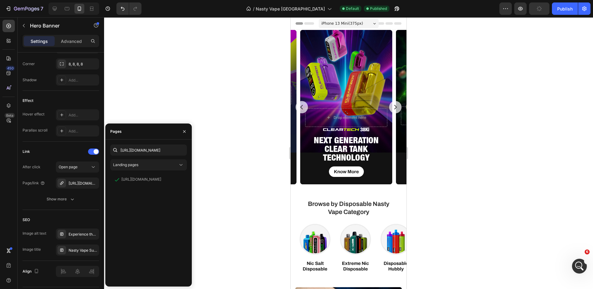
scroll to position [0, 0]
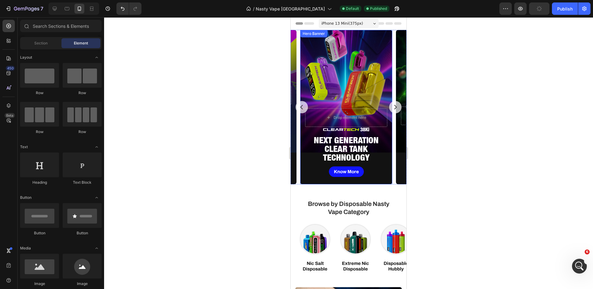
click at [345, 176] on link "Know More" at bounding box center [346, 171] width 35 height 11
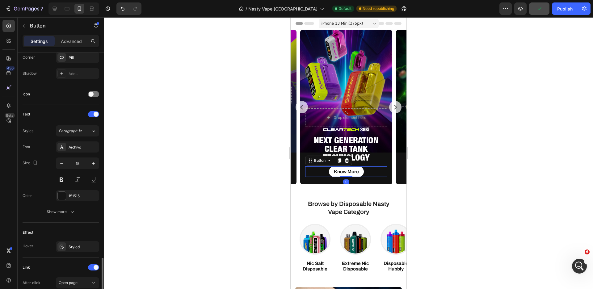
scroll to position [237, 0]
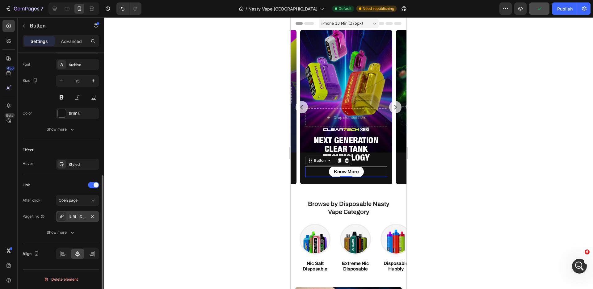
click at [79, 217] on div "[URL][DOMAIN_NAME]" at bounding box center [78, 217] width 18 height 6
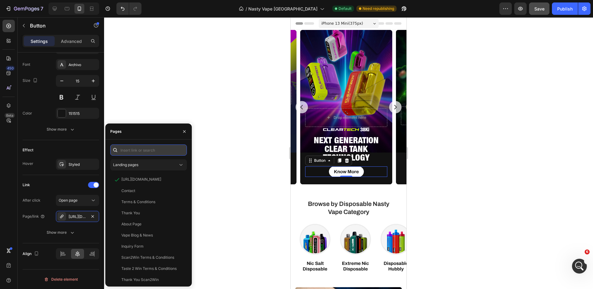
click at [164, 147] on input "text" at bounding box center [148, 150] width 77 height 11
paste input "[URL][DOMAIN_NAME]"
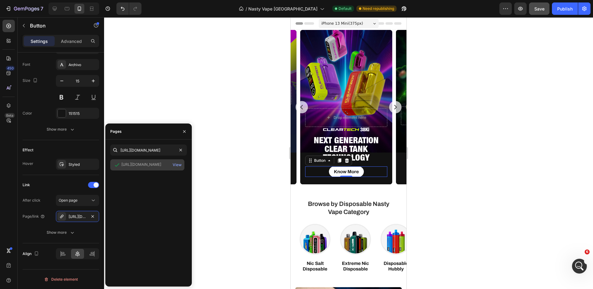
click at [170, 165] on div "View" at bounding box center [177, 164] width 15 height 11
drag, startPoint x: 445, startPoint y: 125, endPoint x: 447, endPoint y: 117, distance: 7.8
click at [445, 125] on div at bounding box center [348, 153] width 489 height 272
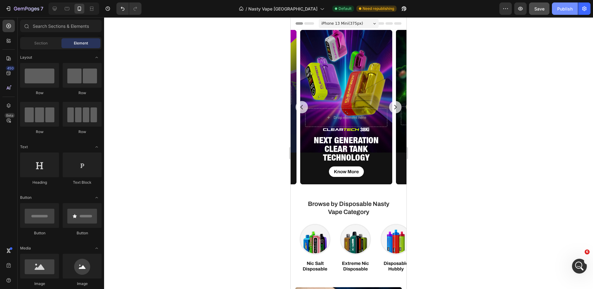
click at [562, 10] on div "Publish" at bounding box center [564, 9] width 15 height 6
